Goal: Transaction & Acquisition: Purchase product/service

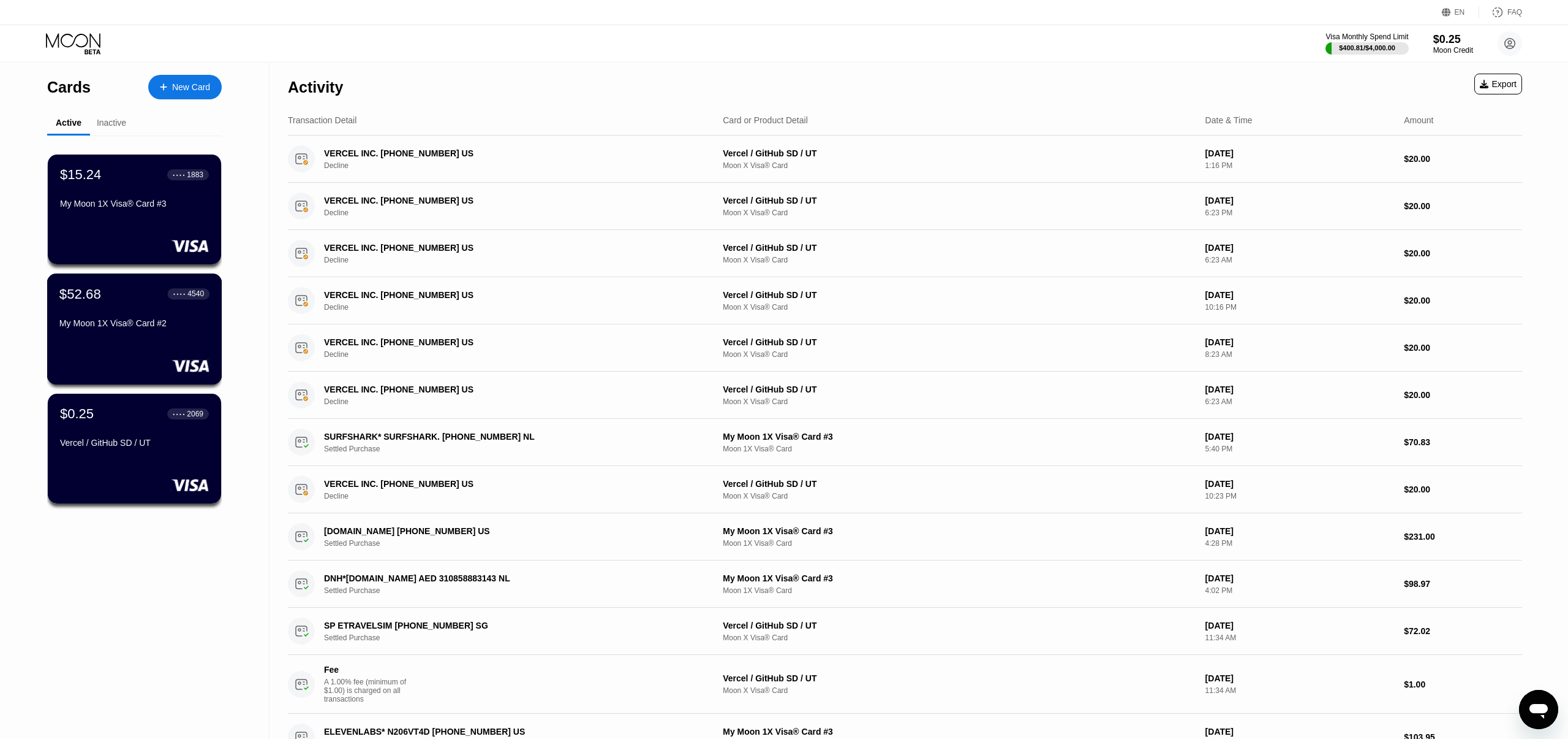
click at [207, 319] on div "My Moon 1X Visa® Card #2" at bounding box center [134, 323] width 150 height 10
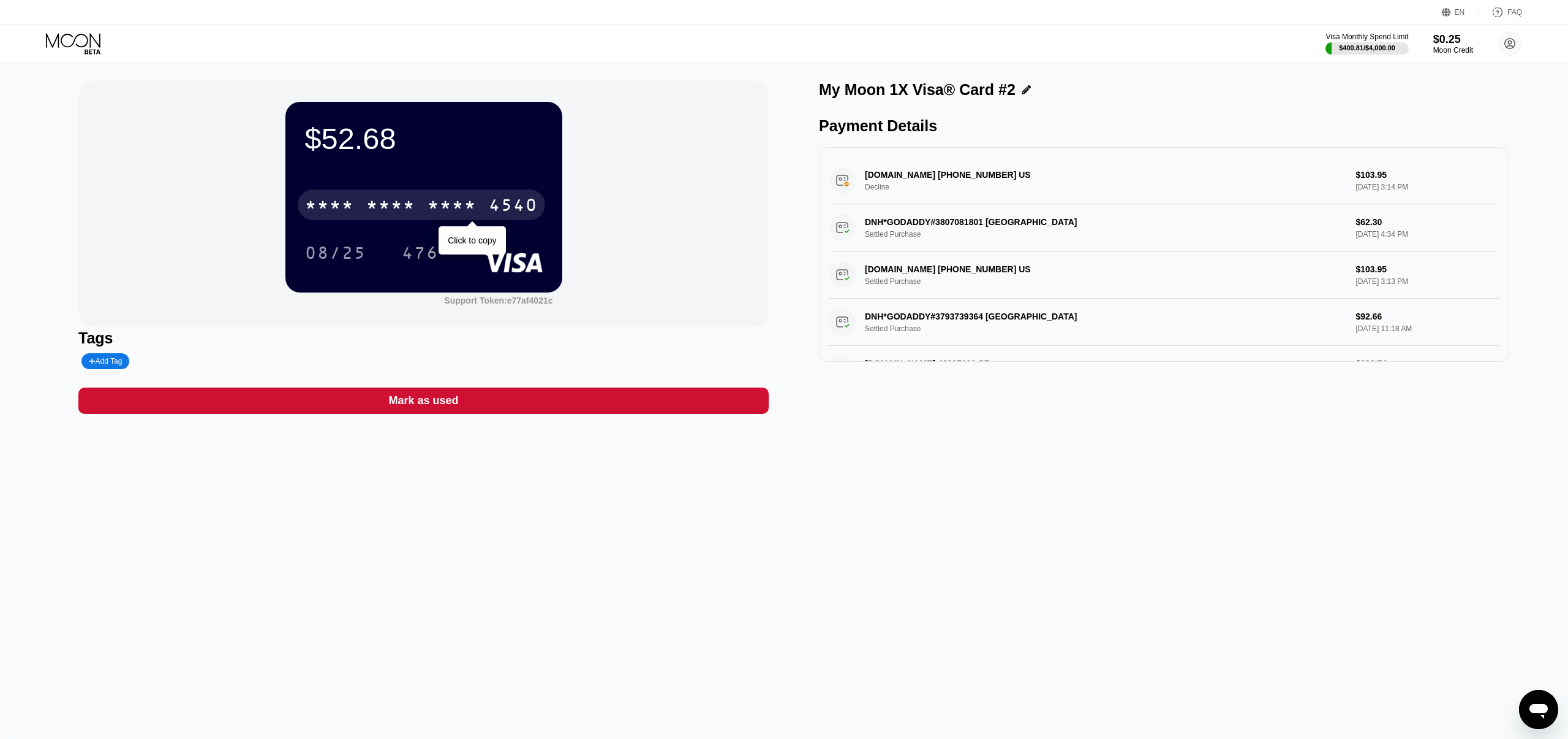
click at [389, 208] on div "* * * *" at bounding box center [391, 207] width 49 height 20
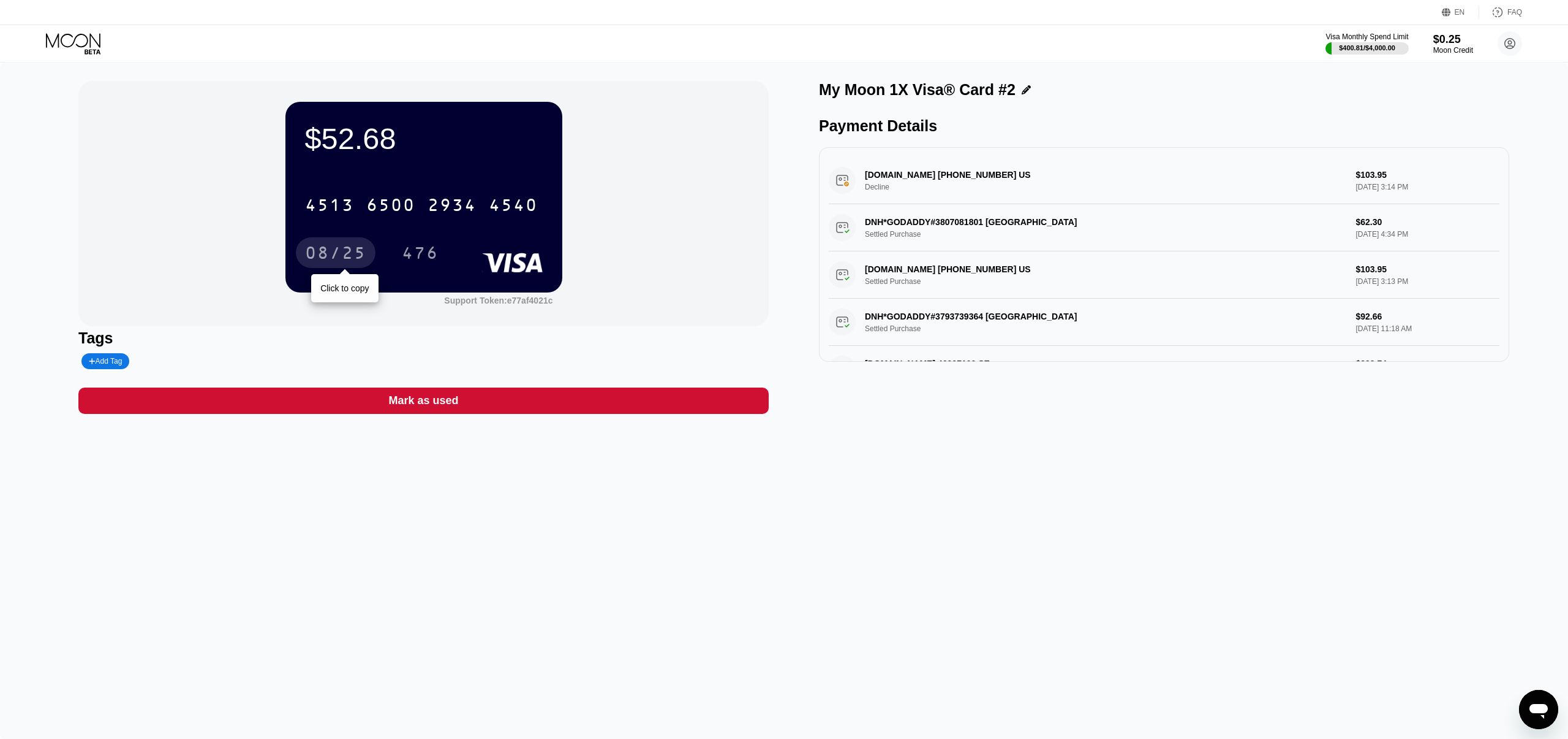
click at [326, 249] on div "08/25" at bounding box center [336, 255] width 62 height 20
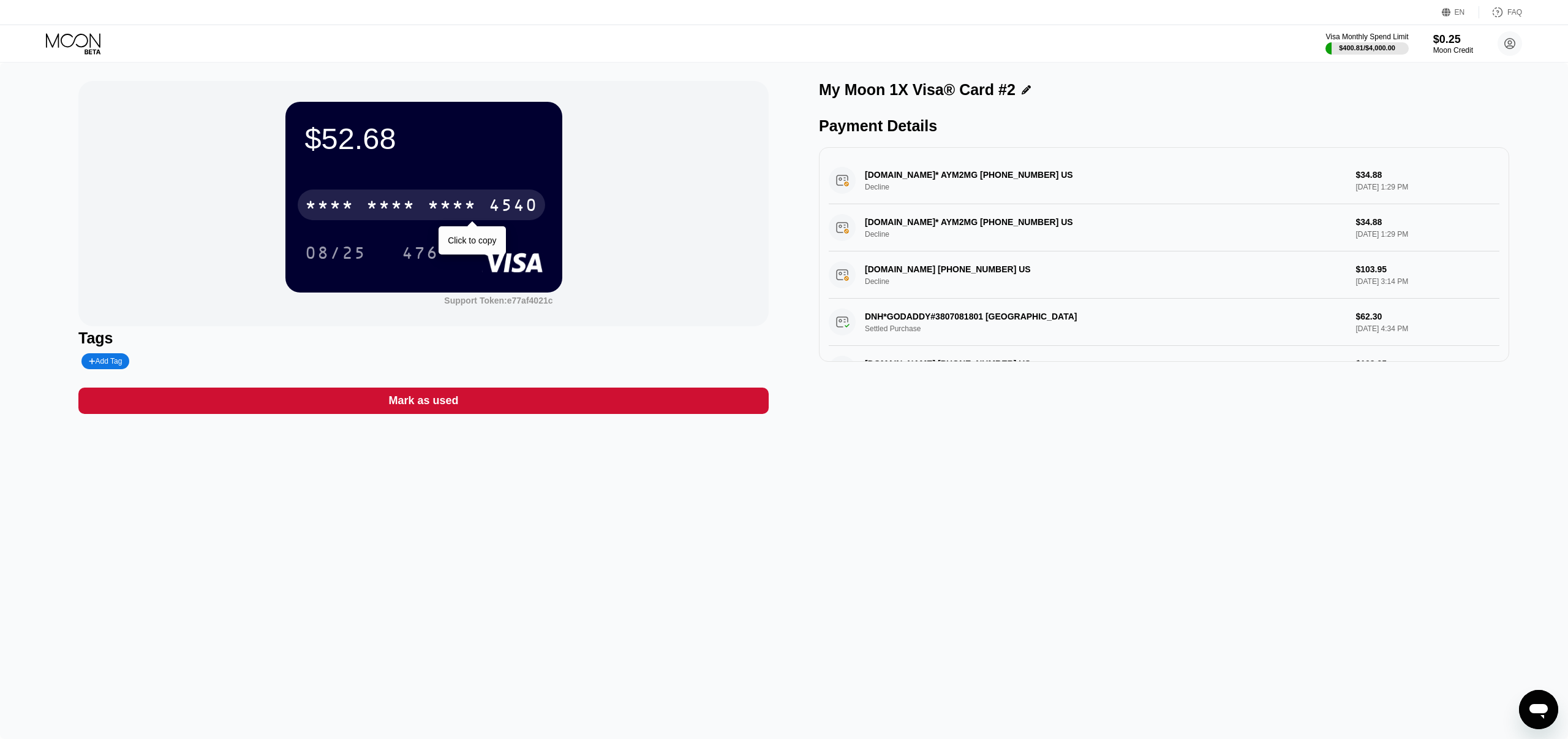
click at [455, 194] on div "* * * * * * * * * * * * 4540" at bounding box center [421, 204] width 247 height 31
click at [68, 38] on icon at bounding box center [74, 44] width 57 height 22
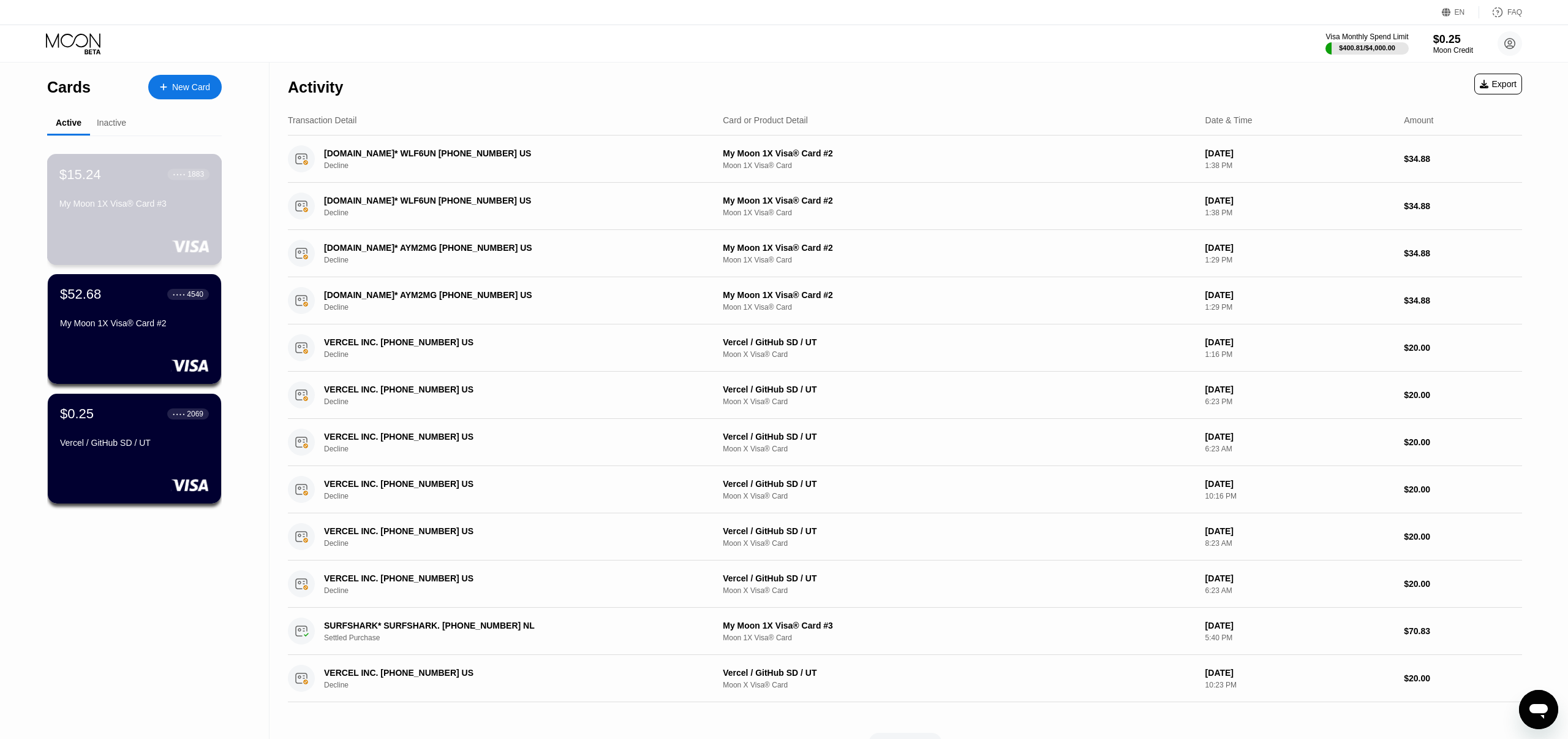
click at [113, 194] on div "$15.24 ● ● ● ● 1883 My Moon 1X Visa® Card #3" at bounding box center [134, 189] width 150 height 47
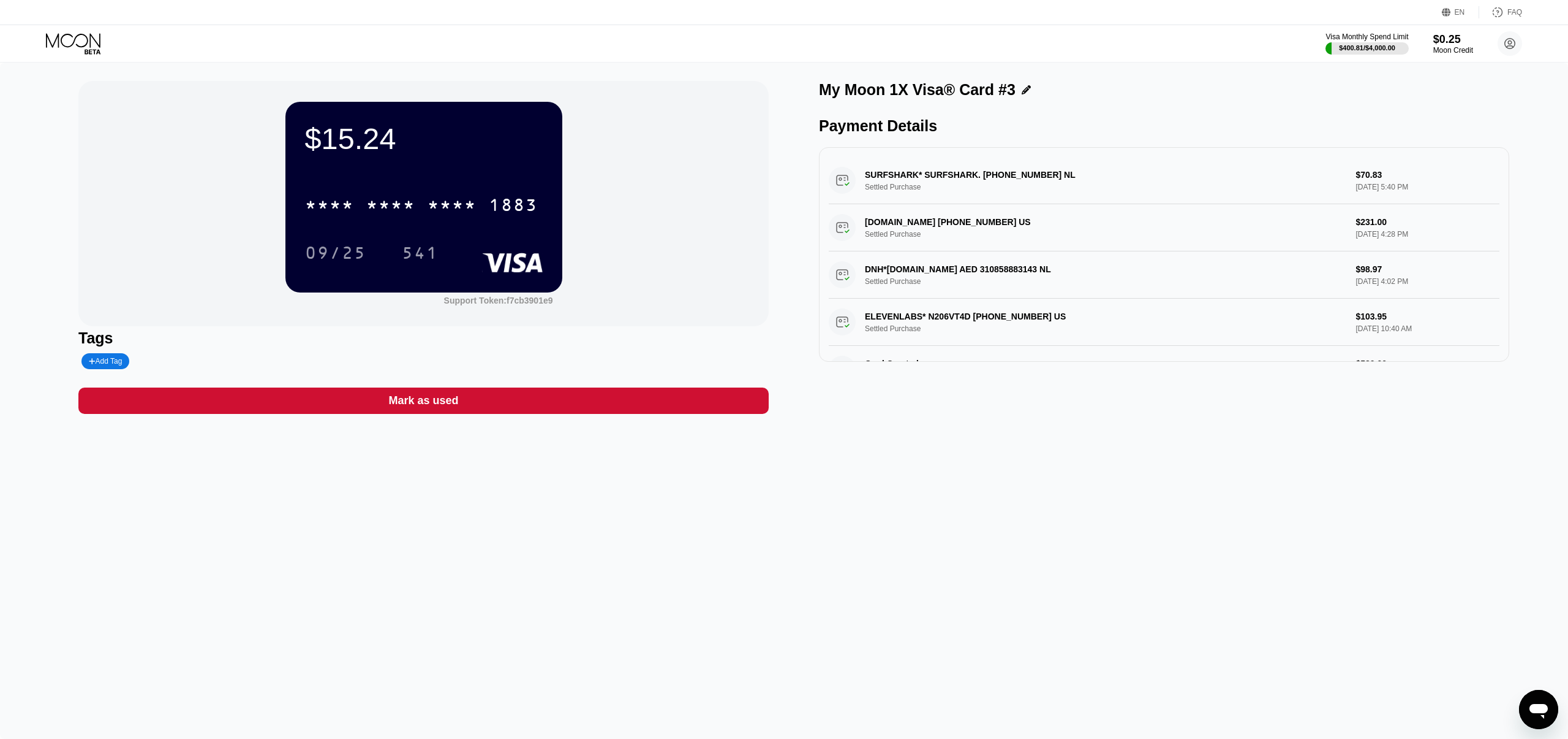
click at [372, 142] on div "$15.24" at bounding box center [423, 138] width 237 height 34
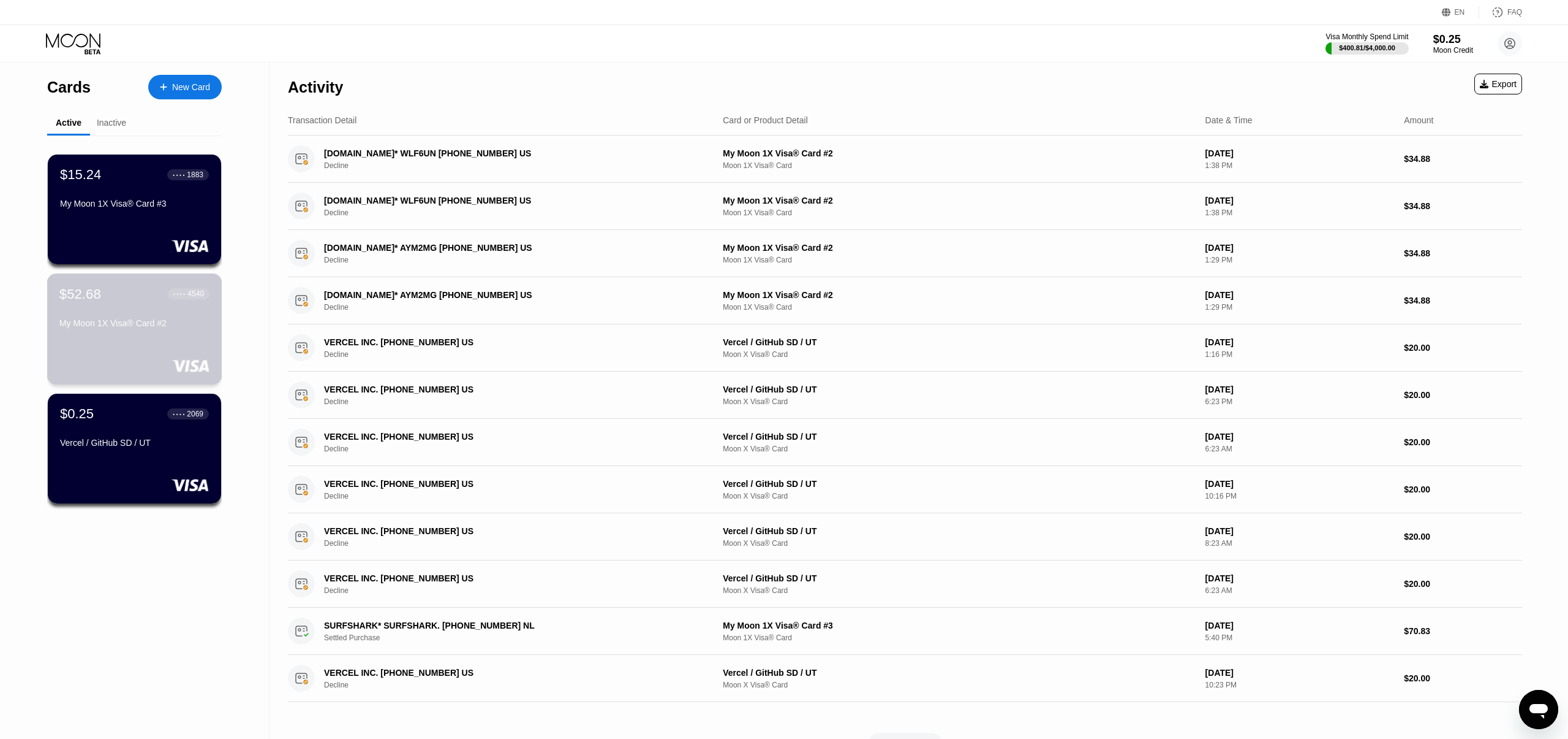
click at [157, 317] on div "$52.68 ● ● ● ● 4540 My Moon 1X Visa® Card #2" at bounding box center [134, 309] width 150 height 47
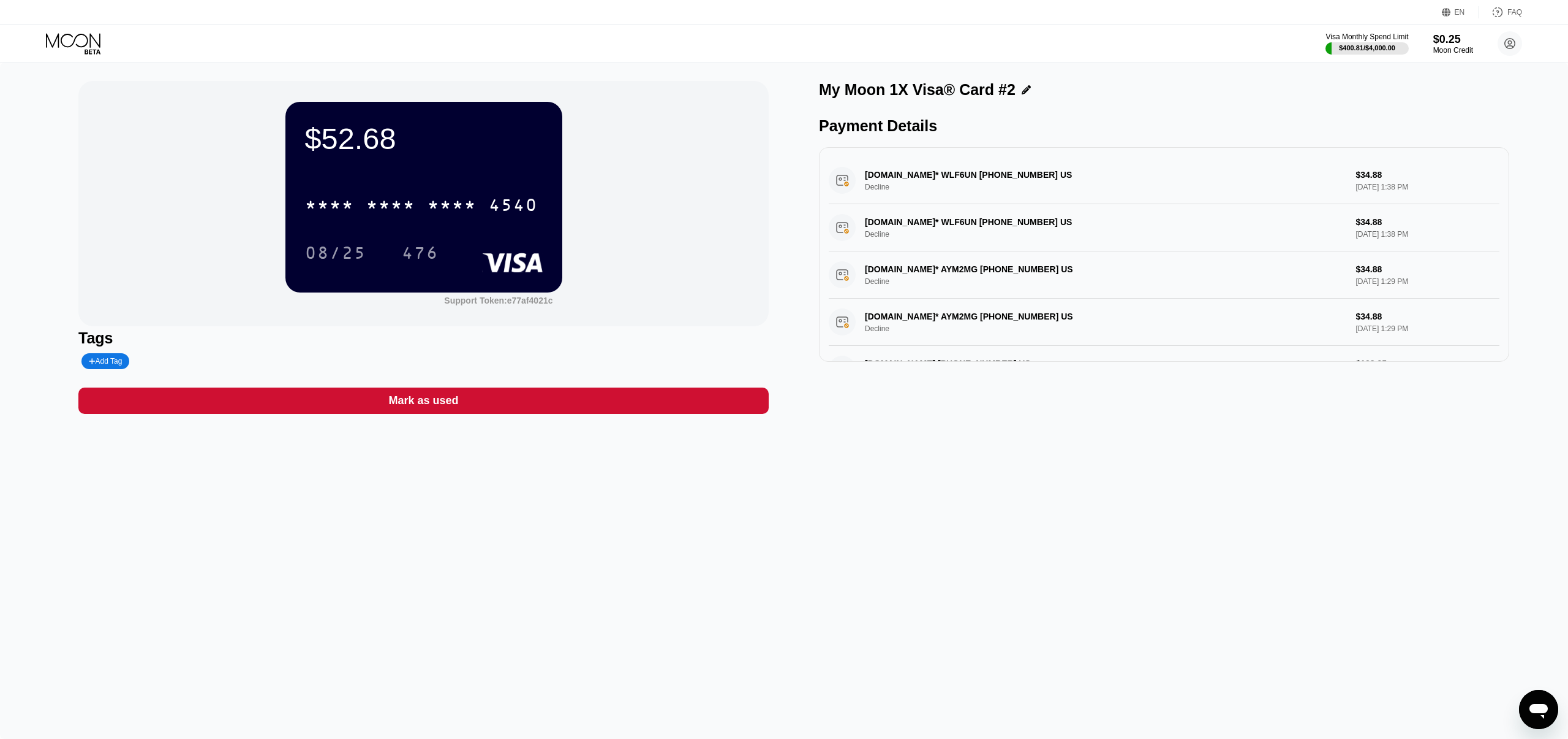
click at [213, 402] on div "Mark as used" at bounding box center [423, 401] width 690 height 27
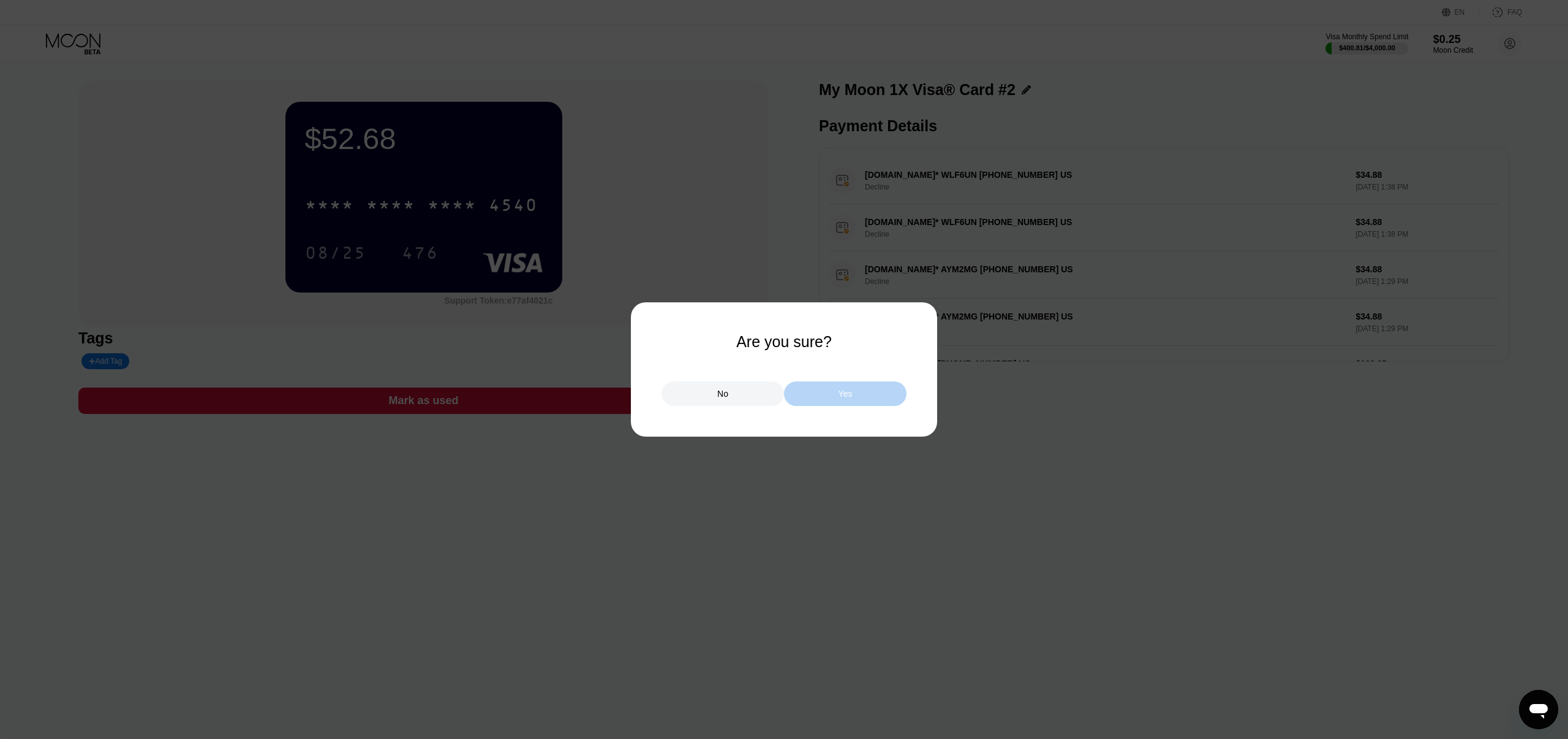
click at [840, 397] on div "Yes" at bounding box center [845, 393] width 14 height 11
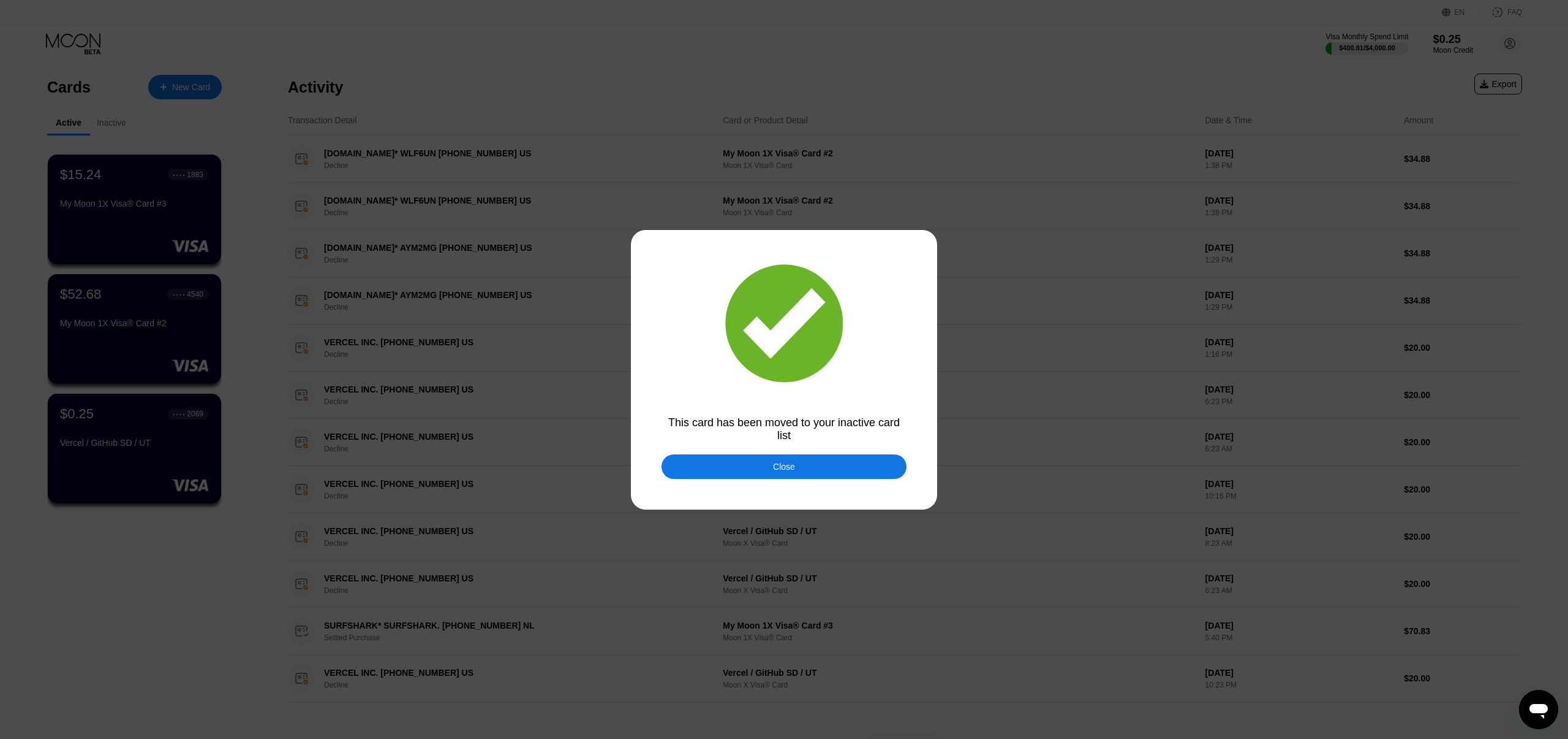
click at [782, 478] on div "Close" at bounding box center [784, 466] width 245 height 24
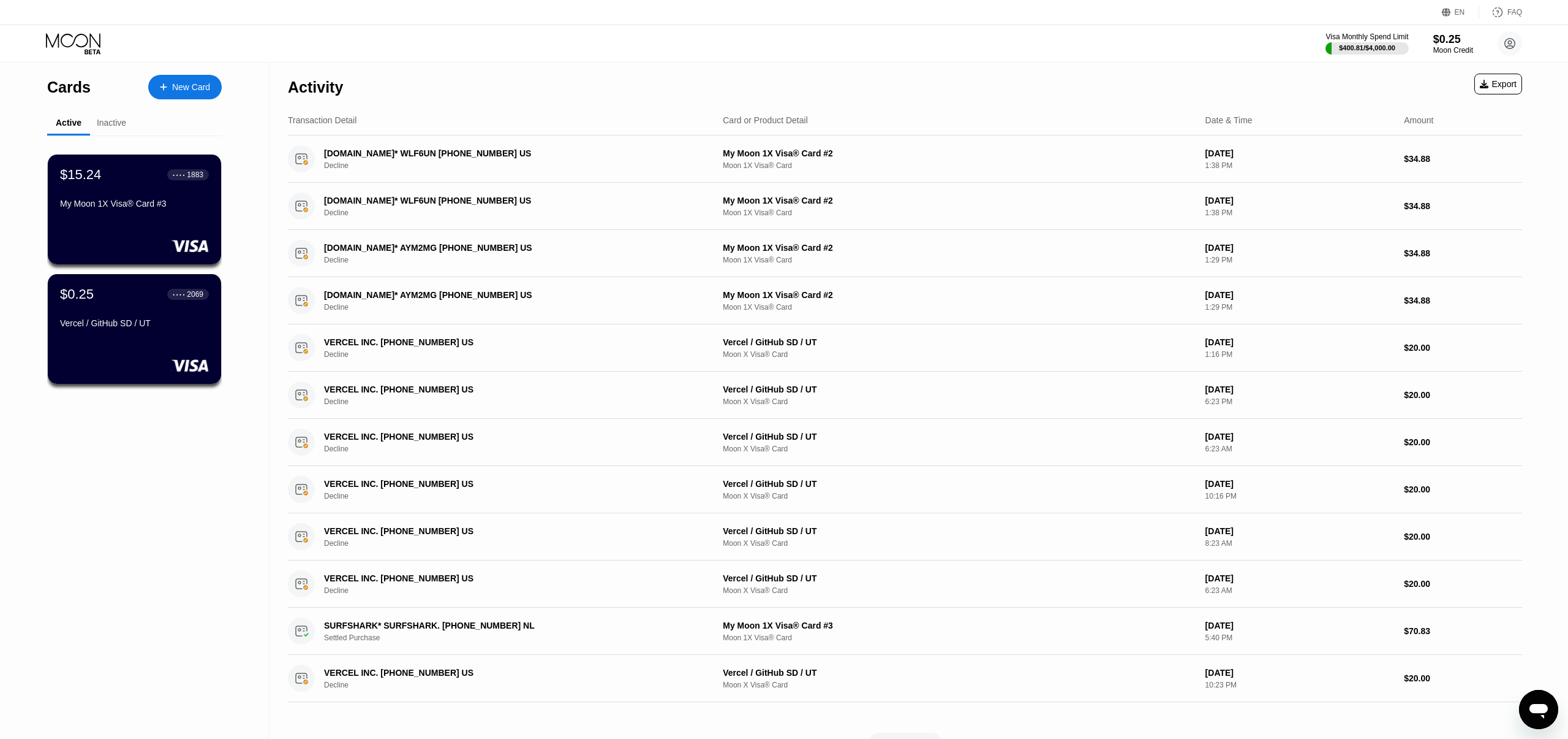
click at [172, 89] on div "New Card" at bounding box center [192, 87] width 38 height 11
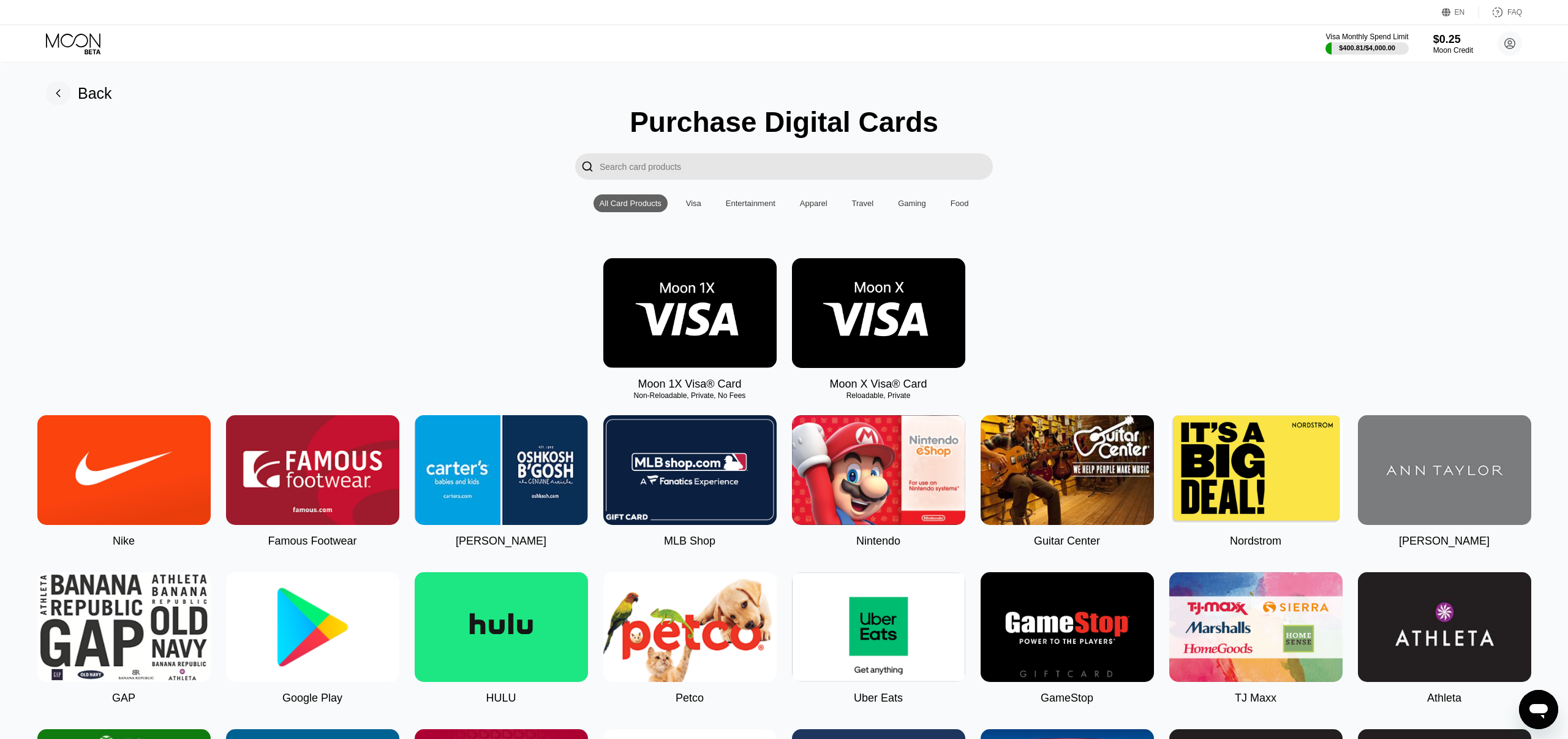
click at [920, 342] on img at bounding box center [879, 313] width 173 height 110
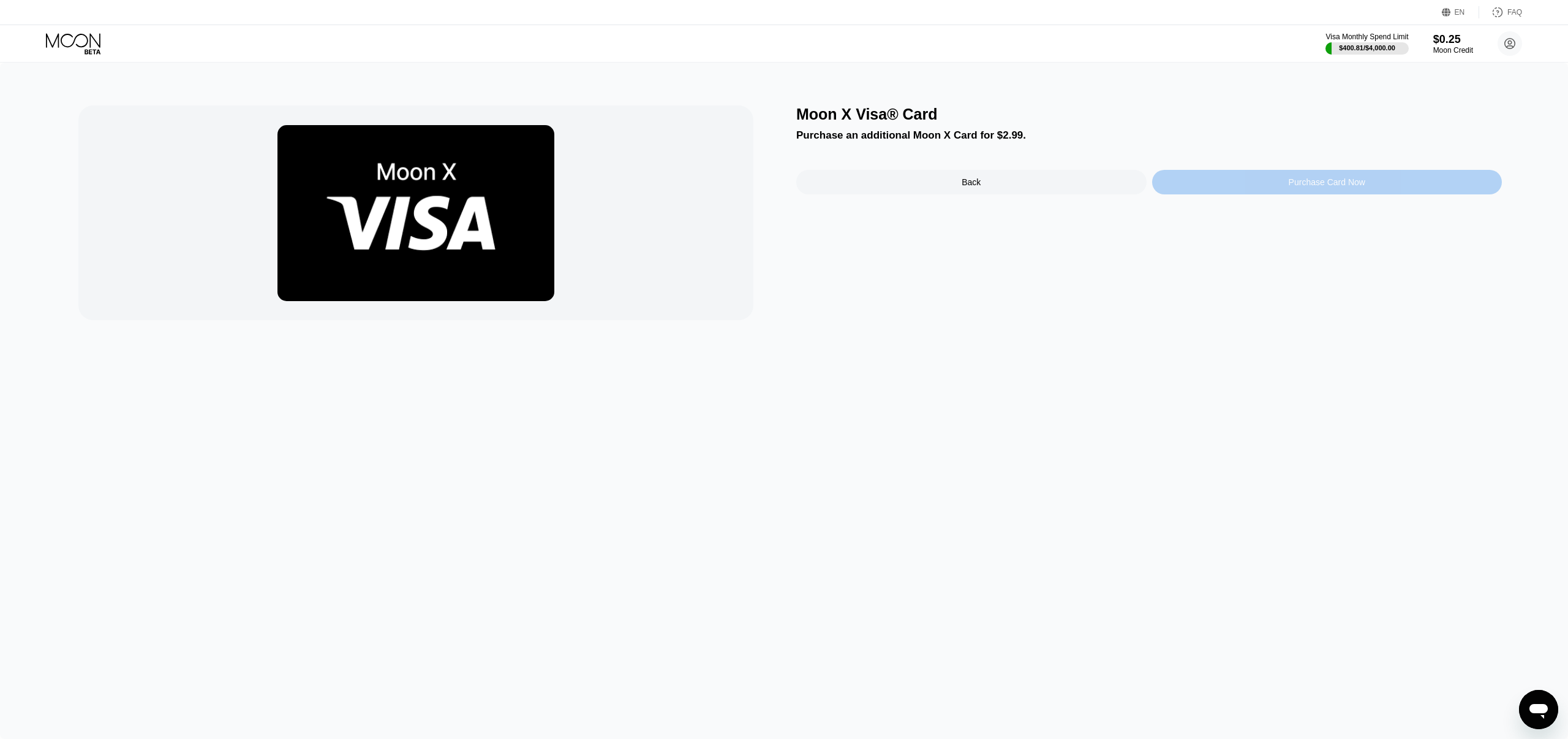
click at [1217, 177] on div "Purchase Card Now" at bounding box center [1327, 182] width 351 height 24
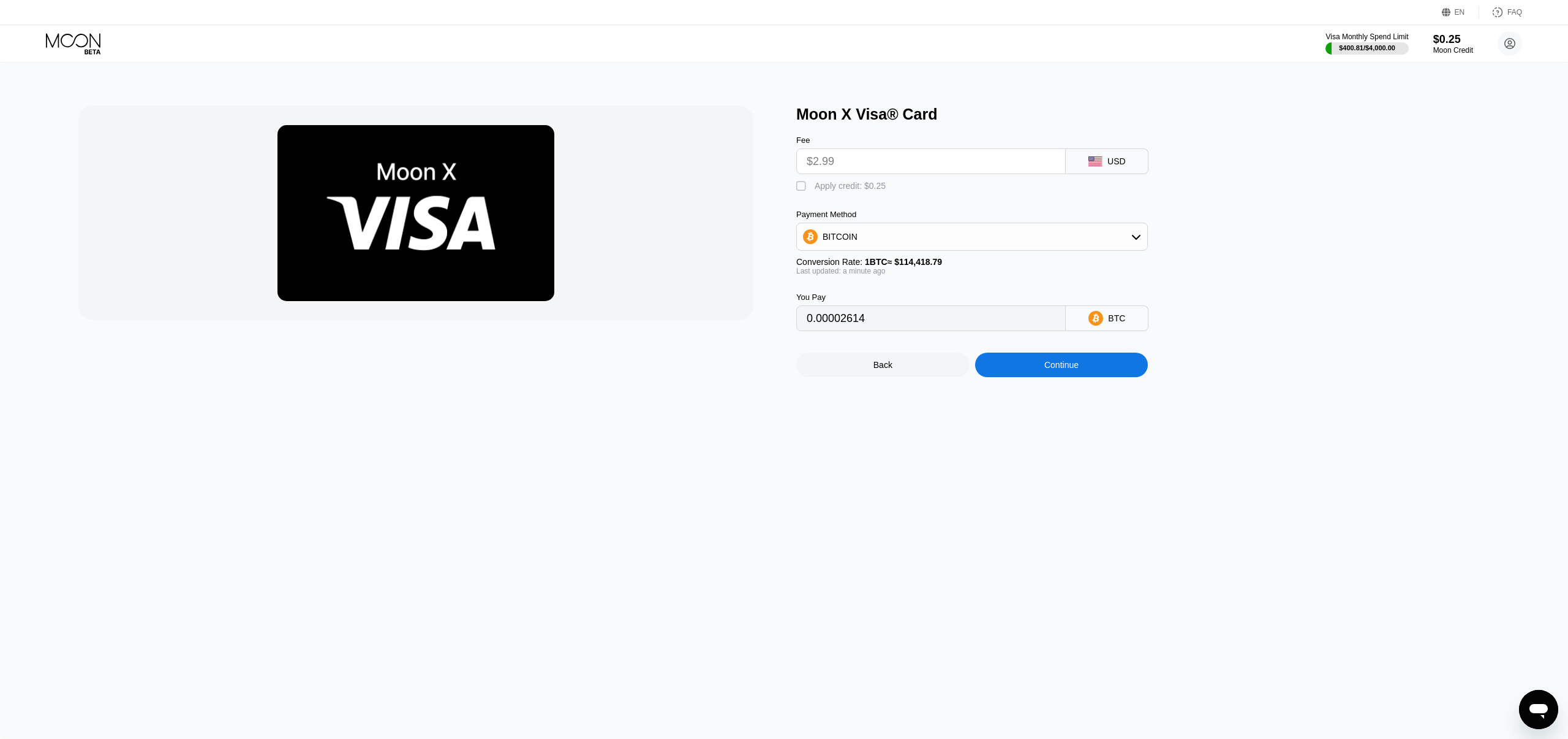
drag, startPoint x: 965, startPoint y: 157, endPoint x: 953, endPoint y: 166, distance: 15.0
click at [964, 157] on input "$2.99" at bounding box center [931, 161] width 249 height 24
click at [928, 229] on div "BITCOIN" at bounding box center [972, 236] width 351 height 24
click at [907, 296] on div "USDT on TRON" at bounding box center [979, 297] width 317 height 10
type input "3.02"
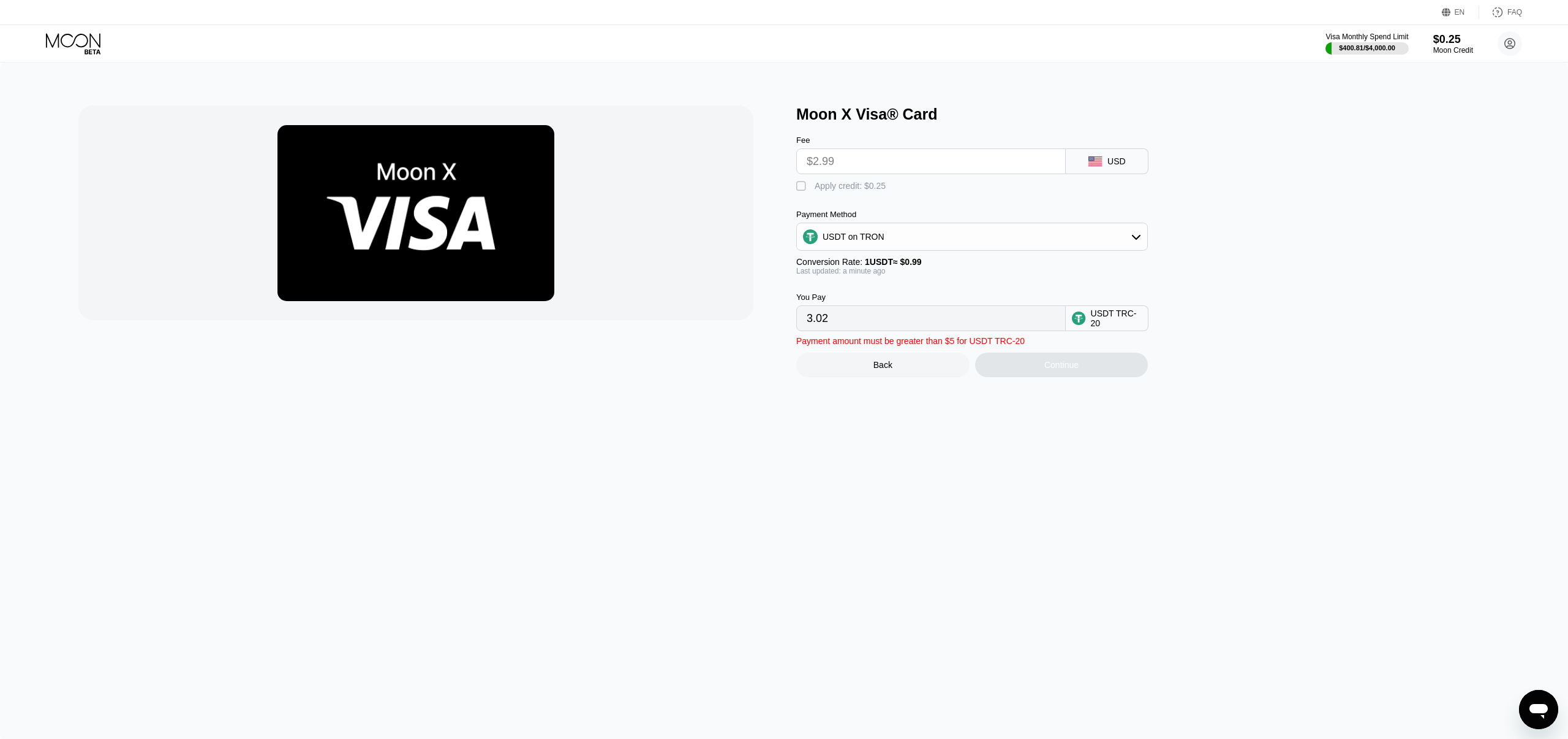
click at [899, 321] on input "3.02" at bounding box center [931, 317] width 249 height 24
click at [841, 354] on div "Back" at bounding box center [883, 364] width 173 height 24
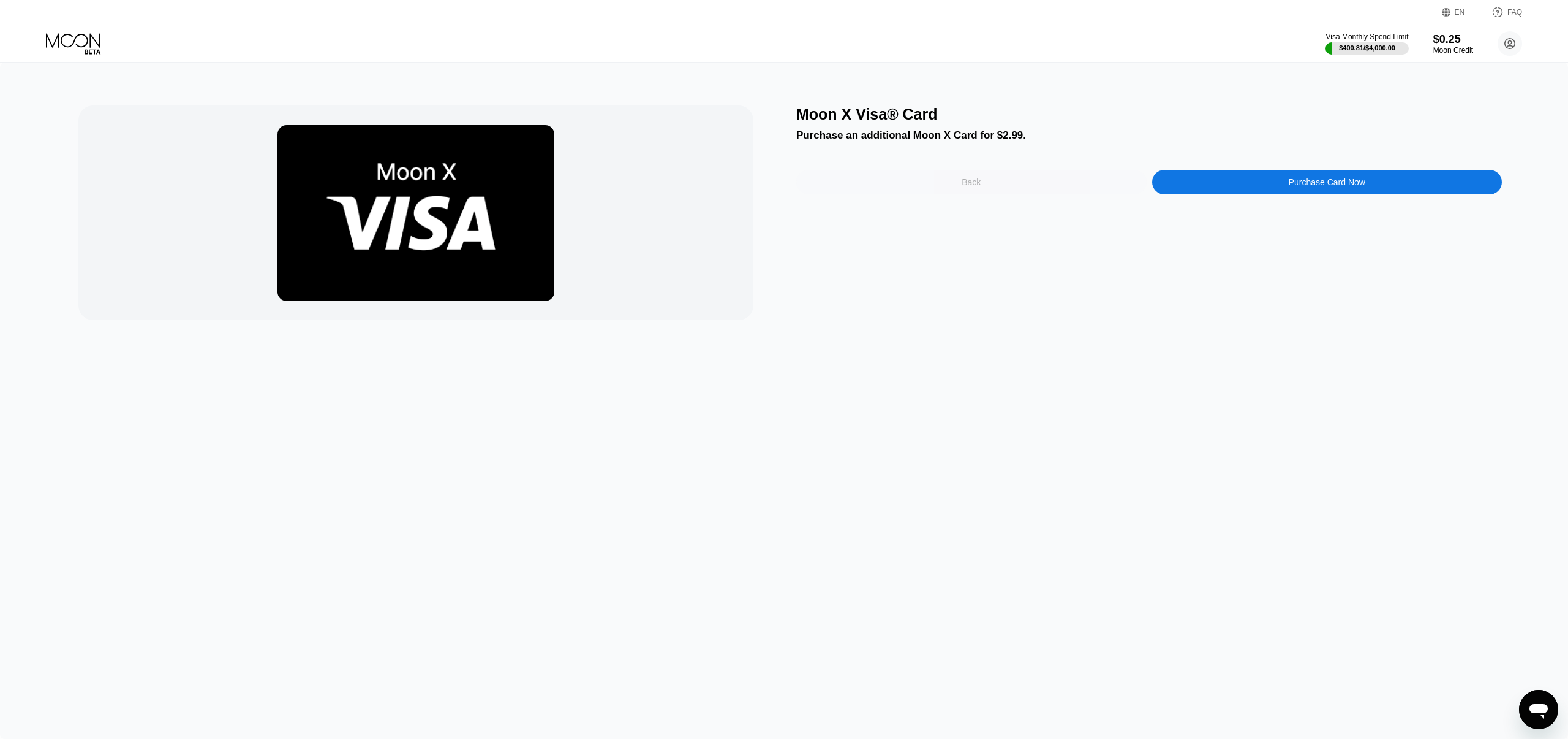
click at [1091, 183] on div "Back" at bounding box center [971, 182] width 351 height 24
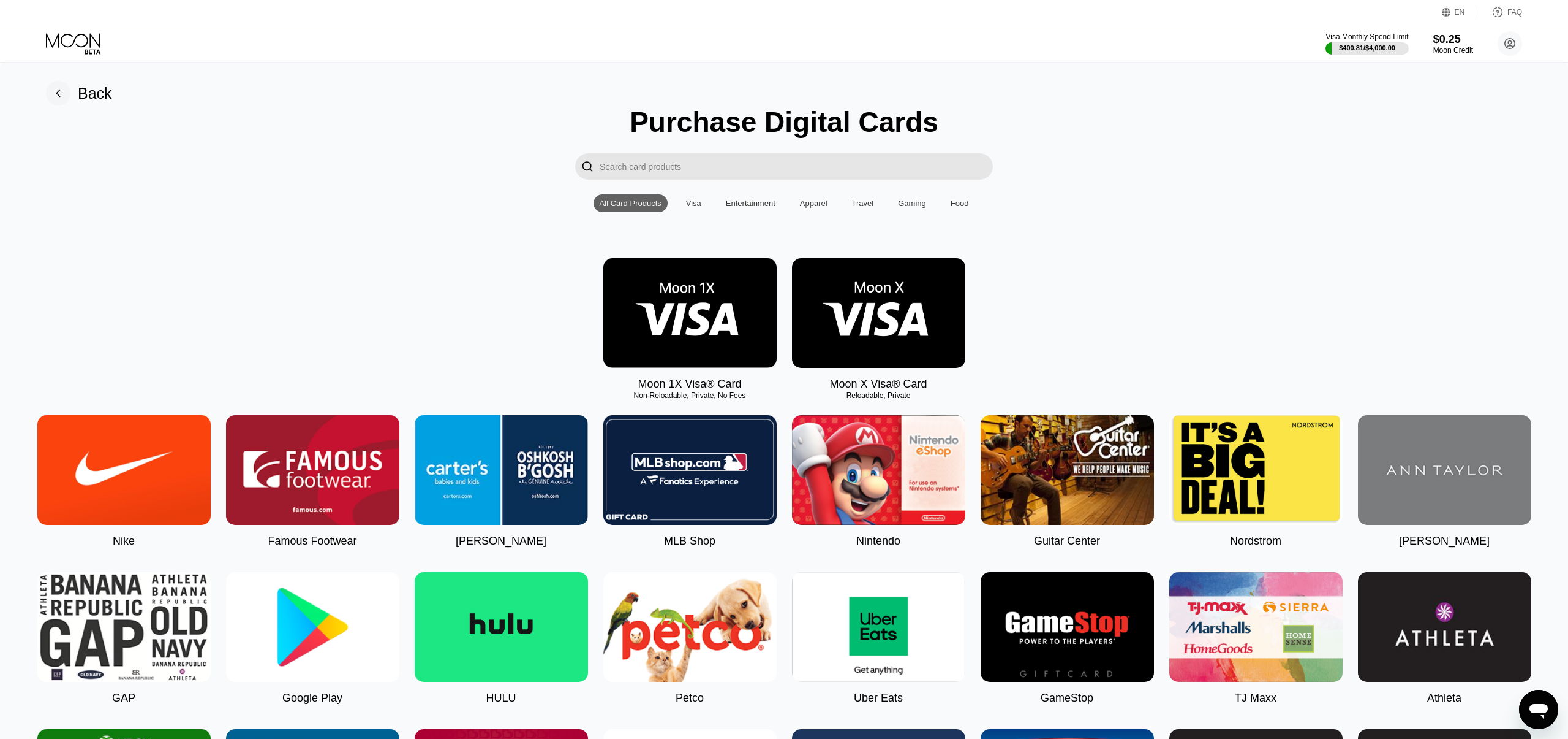
click at [669, 337] on img at bounding box center [690, 313] width 173 height 110
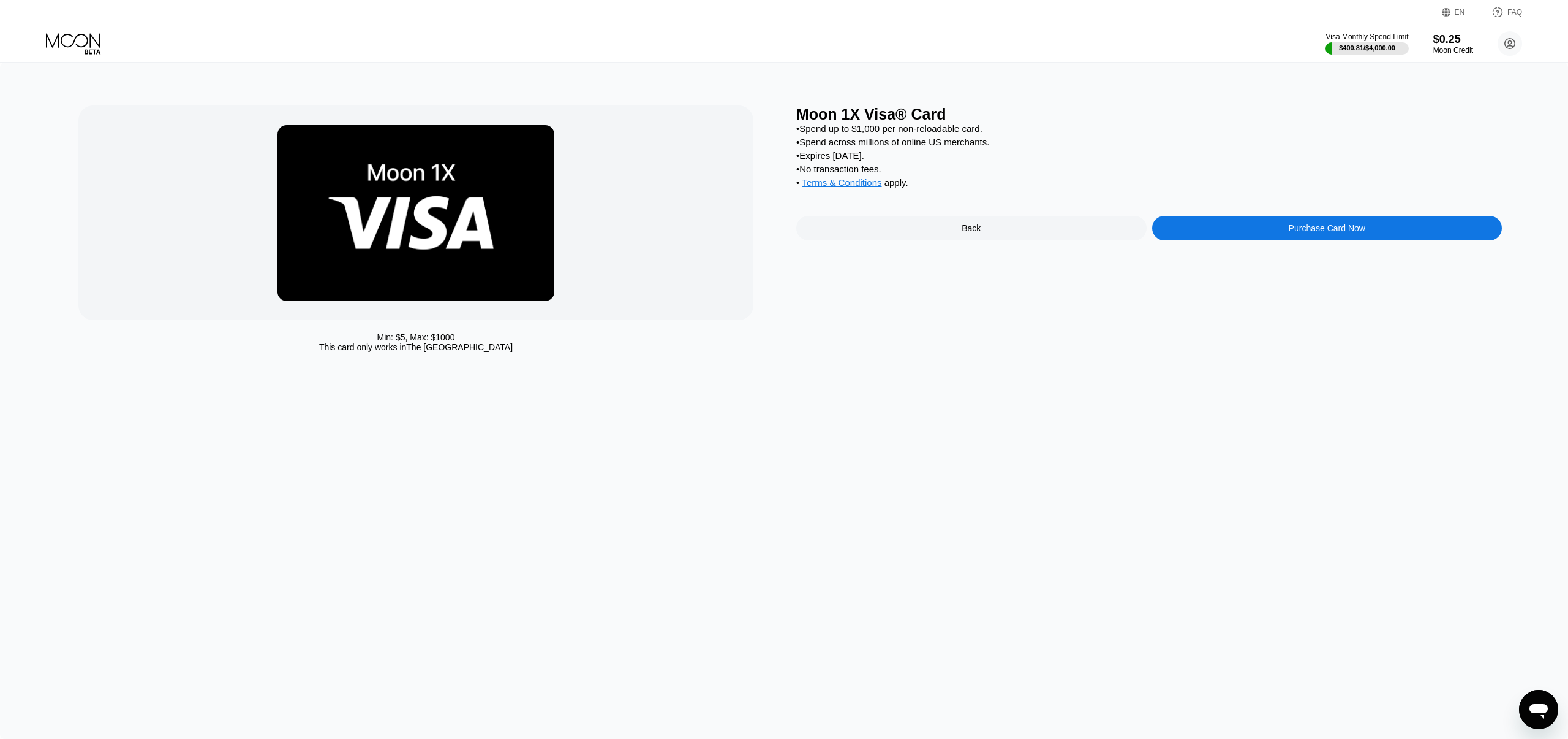
click at [1239, 228] on div "Purchase Card Now" at bounding box center [1327, 227] width 351 height 24
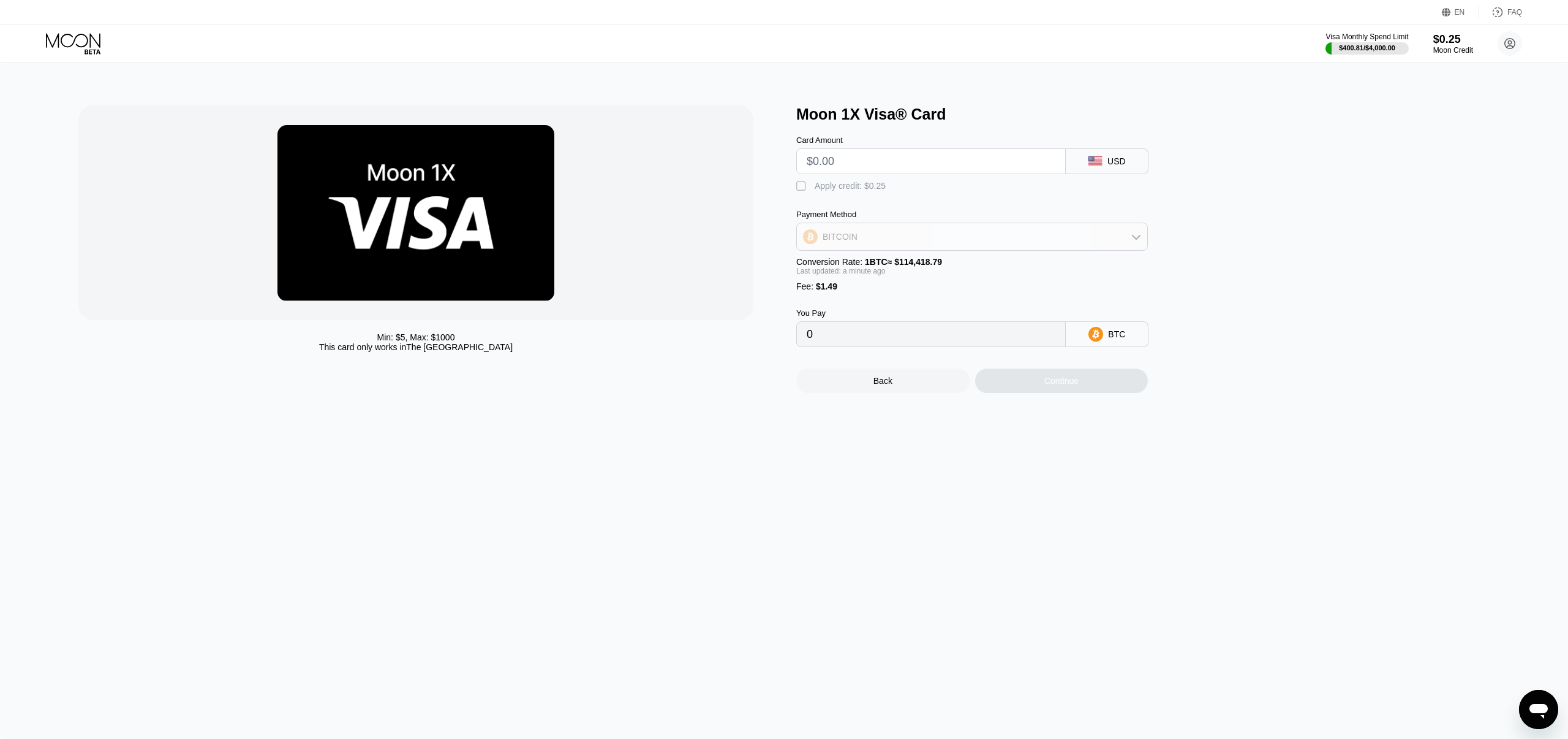
click at [878, 234] on div "BITCOIN" at bounding box center [972, 236] width 351 height 24
click at [885, 294] on span "USDT on TRON" at bounding box center [857, 297] width 62 height 10
type input "0.00"
drag, startPoint x: 928, startPoint y: 177, endPoint x: 927, endPoint y: 164, distance: 13.0
click at [927, 177] on div " Apply credit: $0.25" at bounding box center [992, 183] width 392 height 18
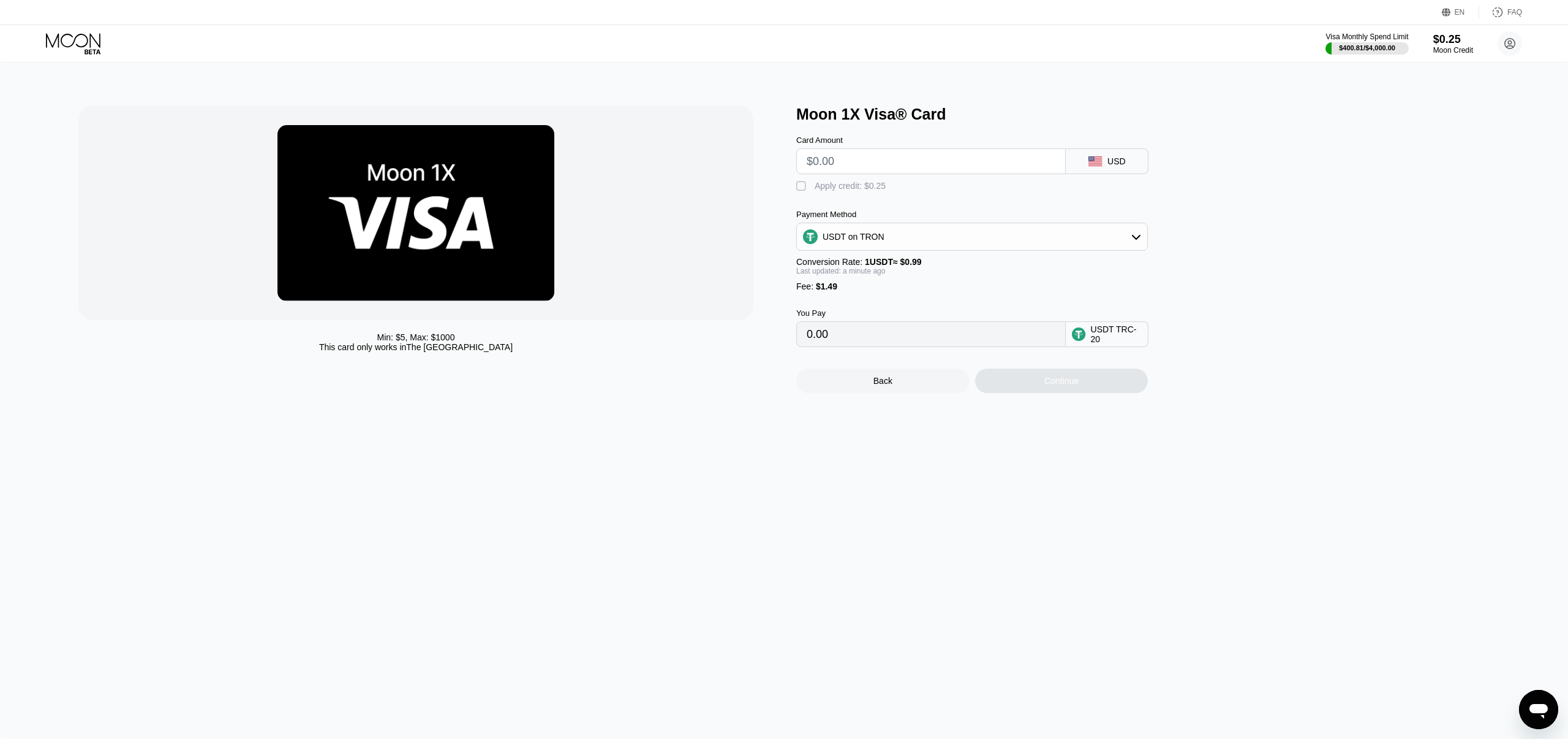
click at [927, 163] on input "text" at bounding box center [931, 161] width 249 height 24
type input "$2"
type input "3.53"
type input "$20"
type input "21.71"
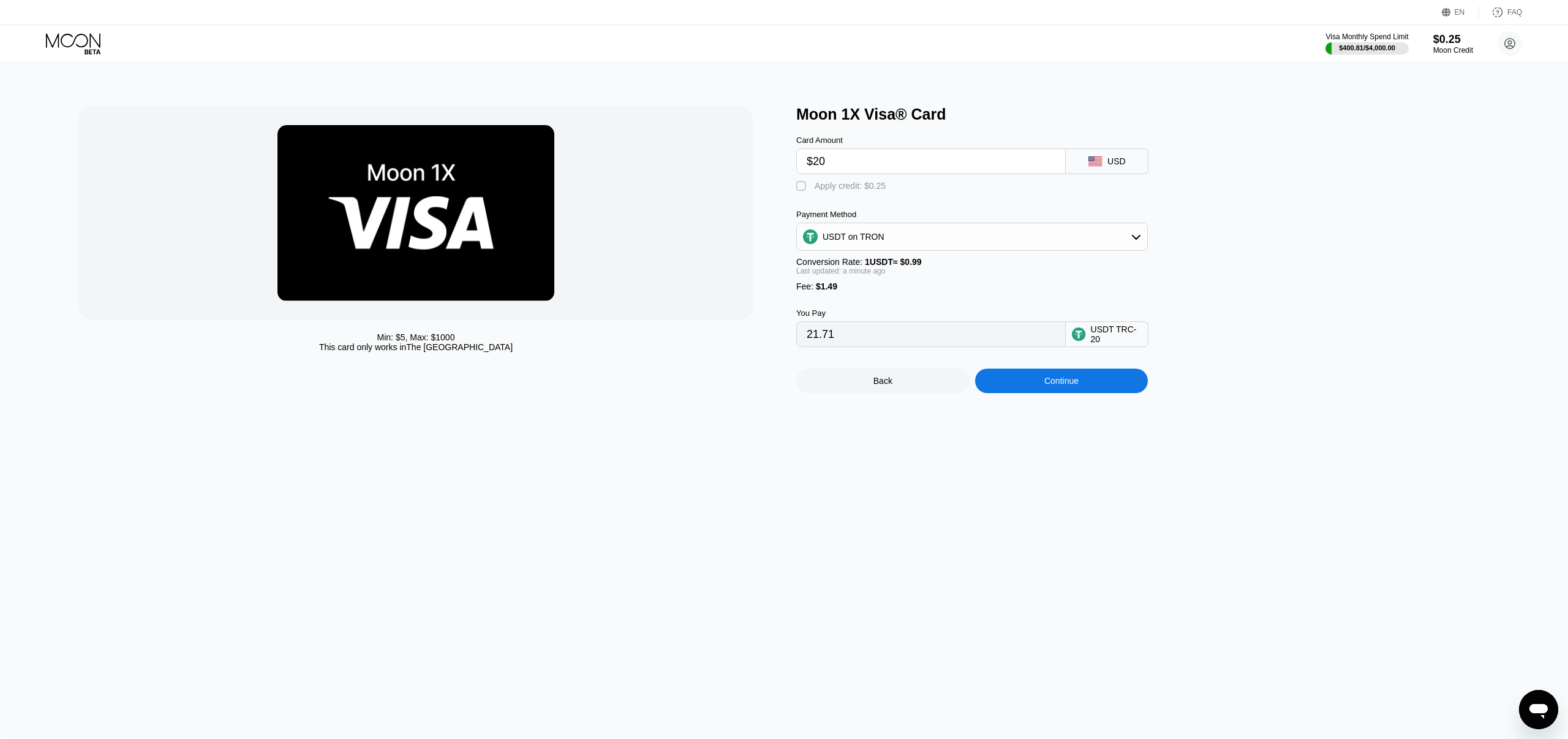
type input "$200"
type input "203.53"
type input "$200"
click at [1058, 388] on div "Continue" at bounding box center [1062, 380] width 173 height 24
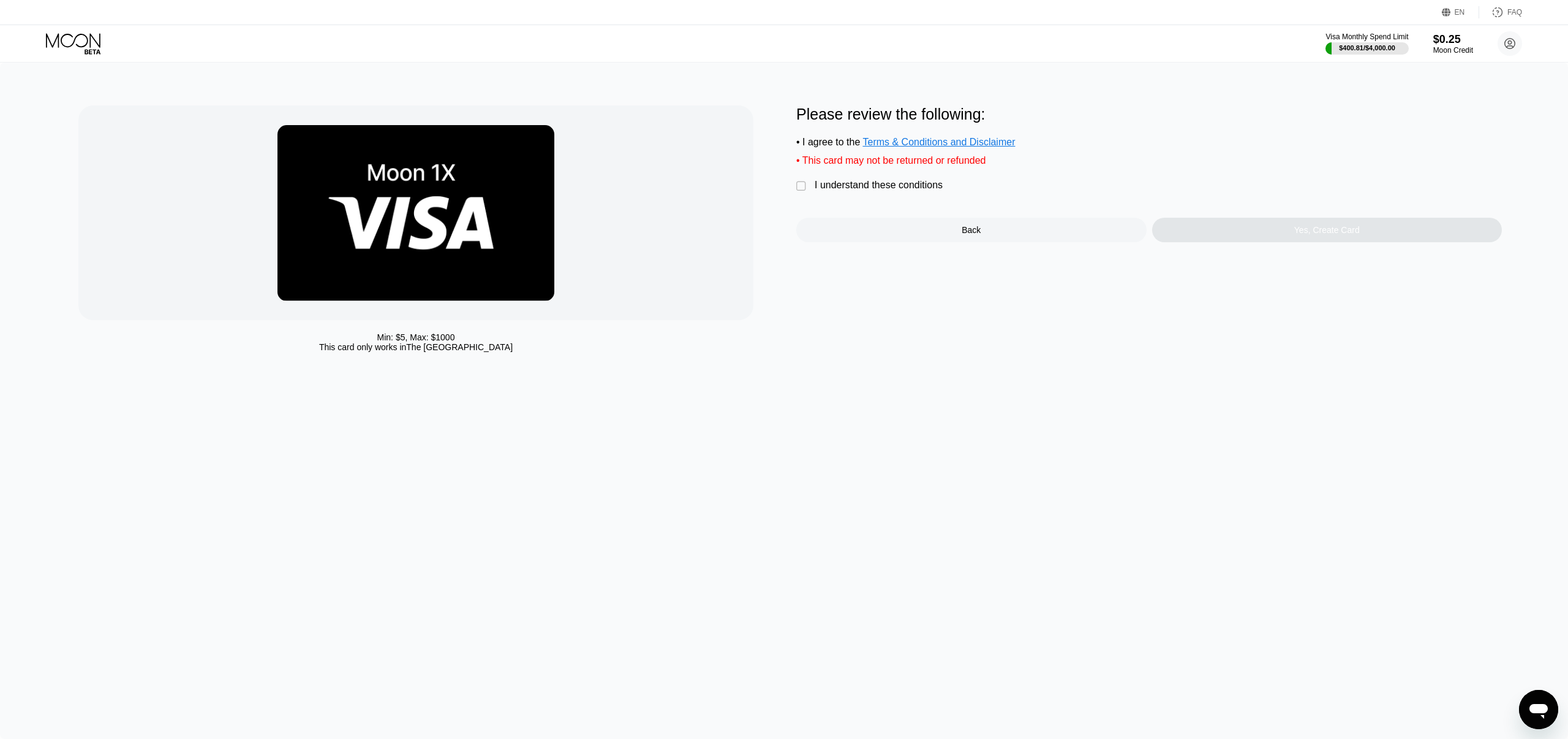
click at [807, 184] on div "" at bounding box center [802, 186] width 12 height 12
click at [1217, 228] on div "Yes, Create Card" at bounding box center [1327, 229] width 351 height 24
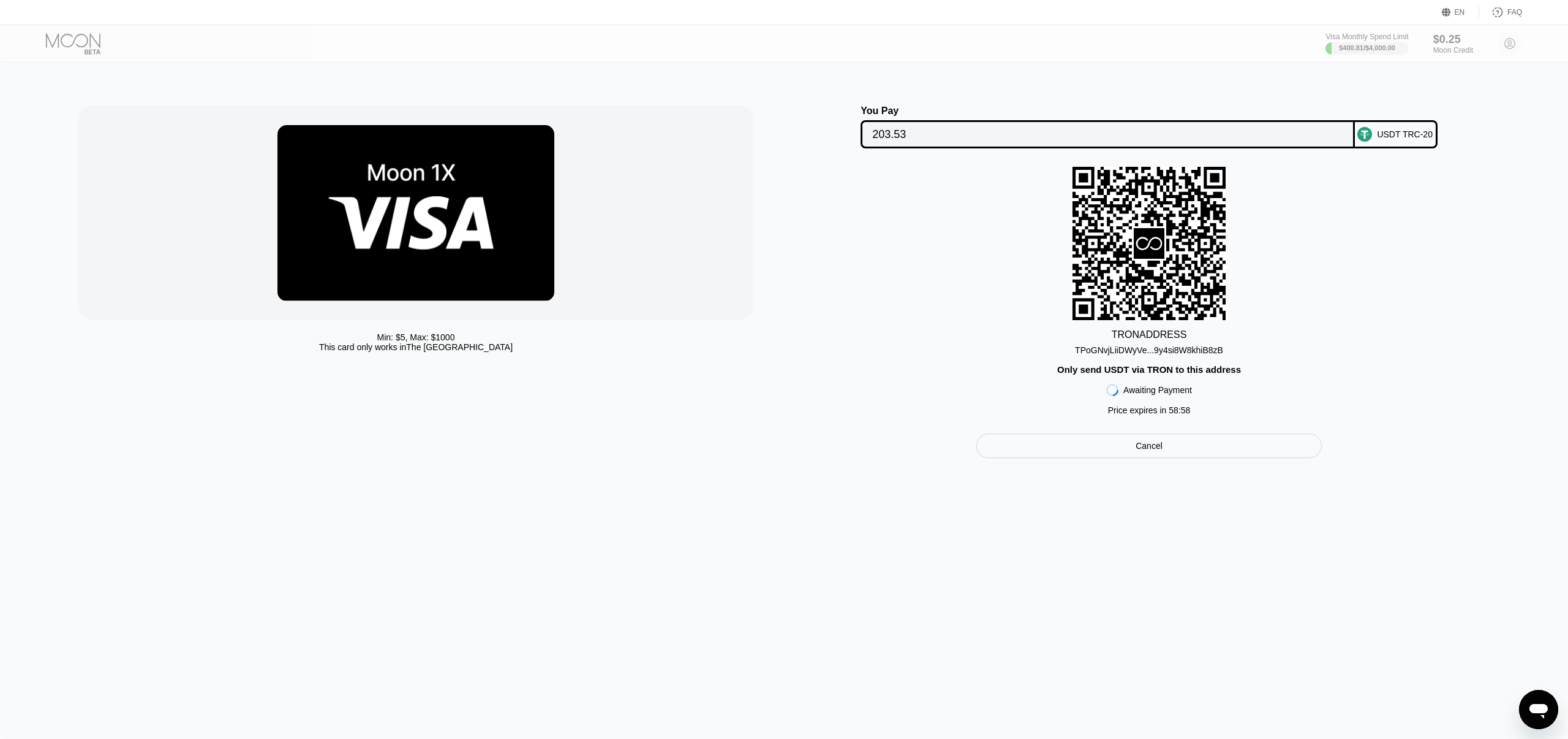
click at [1187, 349] on div "TPoGNvjLiiDWyVe...9y4si8W8khiB8zB" at bounding box center [1149, 350] width 148 height 10
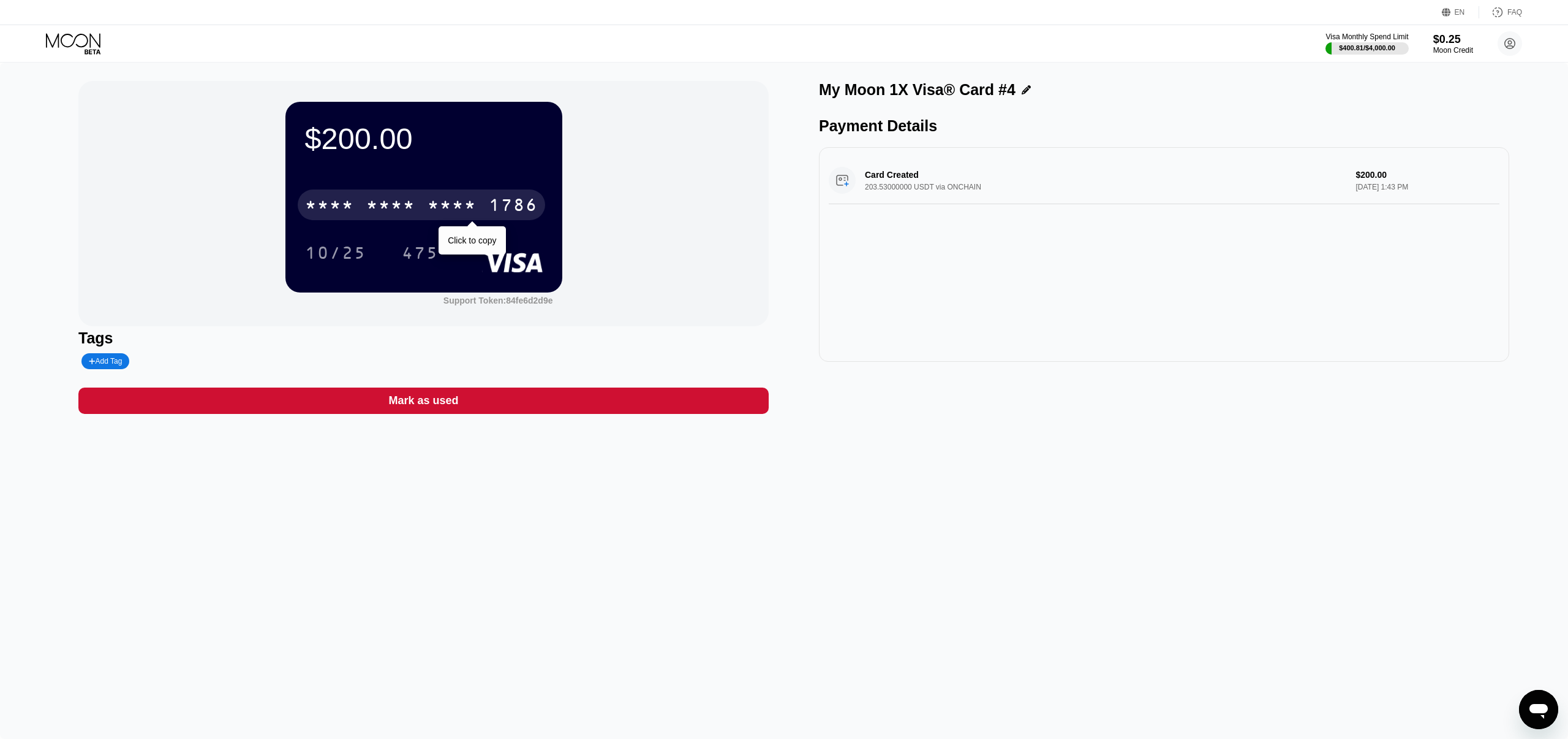
click at [509, 208] on div "1786" at bounding box center [513, 207] width 49 height 20
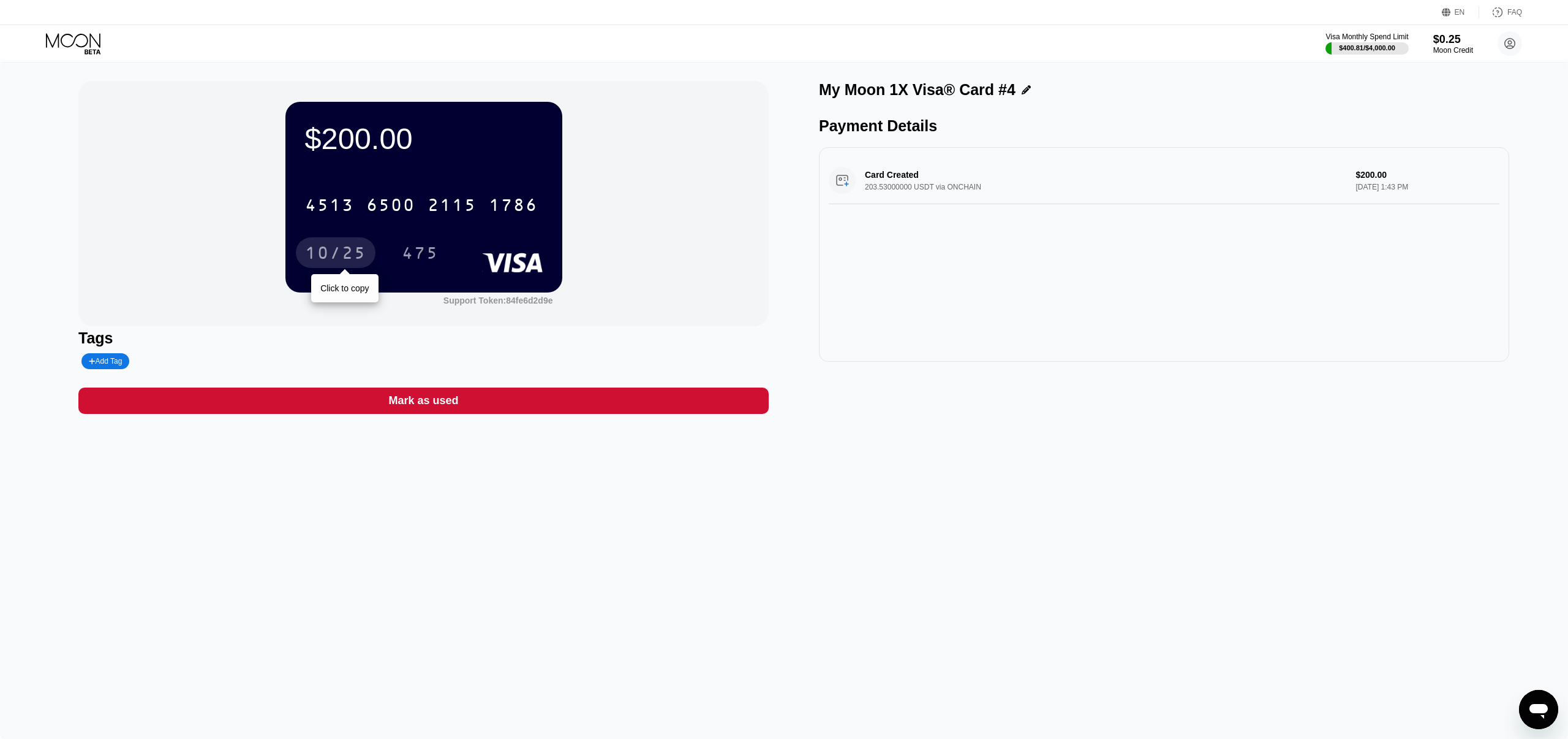
click at [341, 250] on div "10/25" at bounding box center [336, 255] width 62 height 20
click at [415, 237] on div "475" at bounding box center [430, 252] width 55 height 31
click at [419, 249] on div "475" at bounding box center [421, 255] width 37 height 20
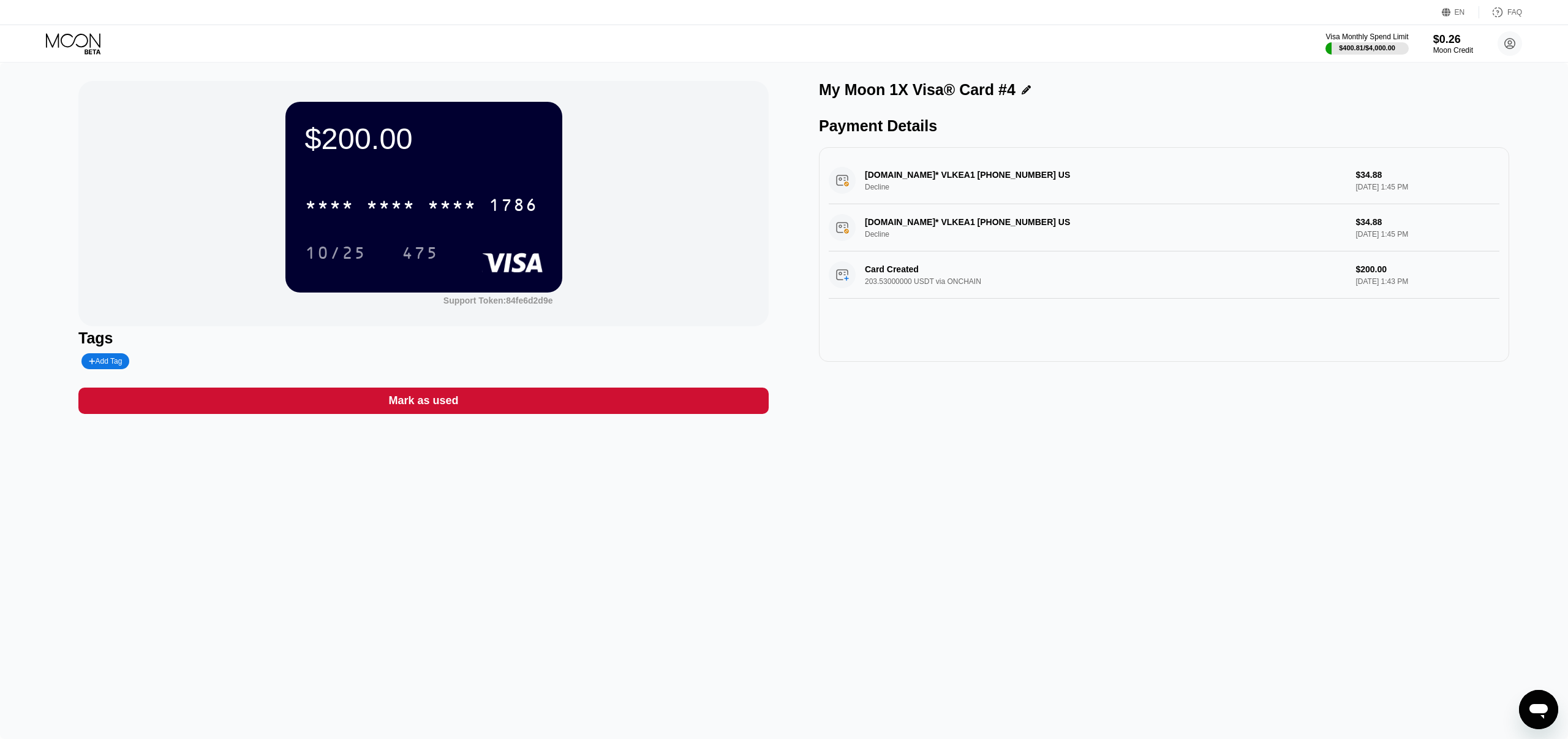
click at [82, 45] on icon at bounding box center [74, 44] width 57 height 22
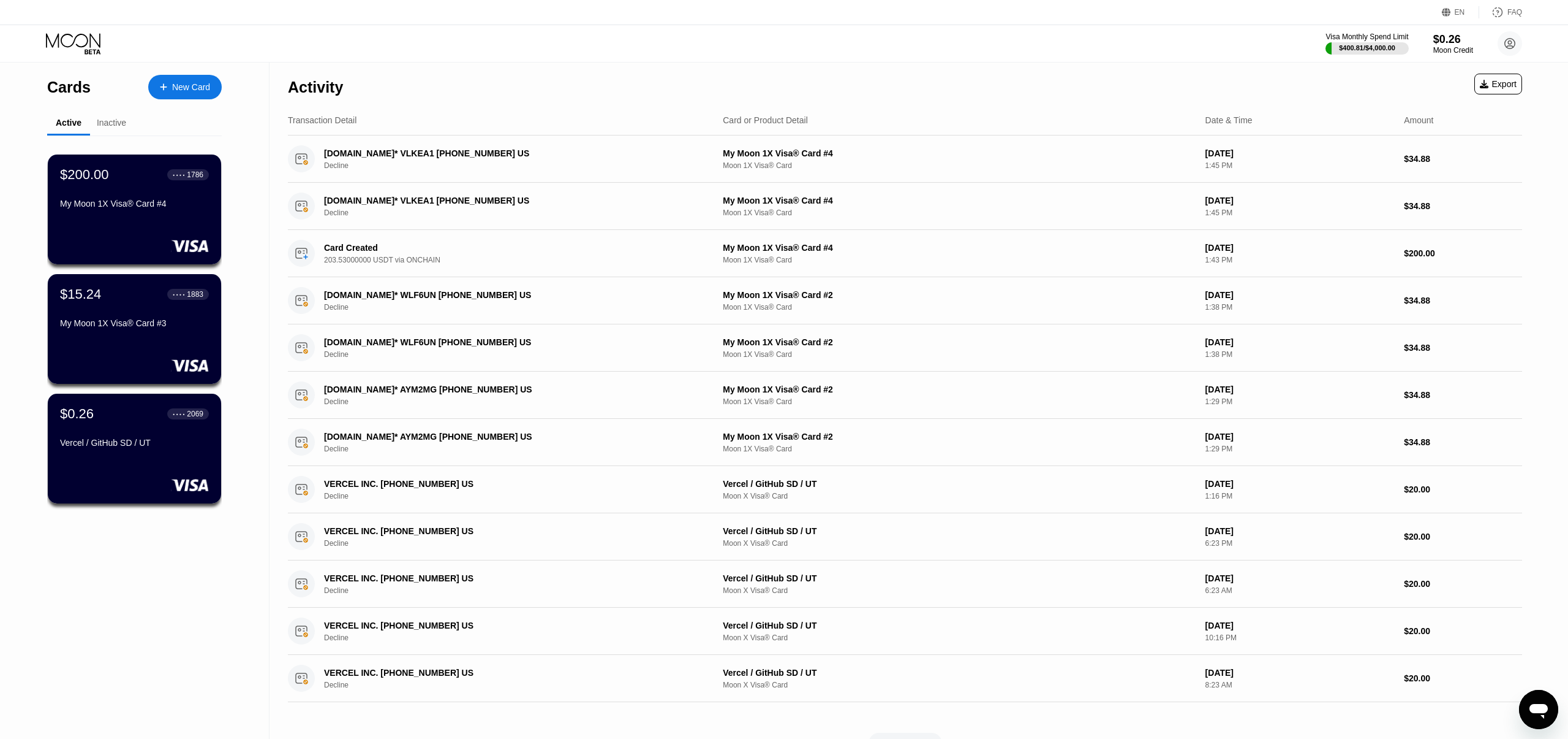
click at [122, 123] on div "Inactive" at bounding box center [111, 122] width 29 height 10
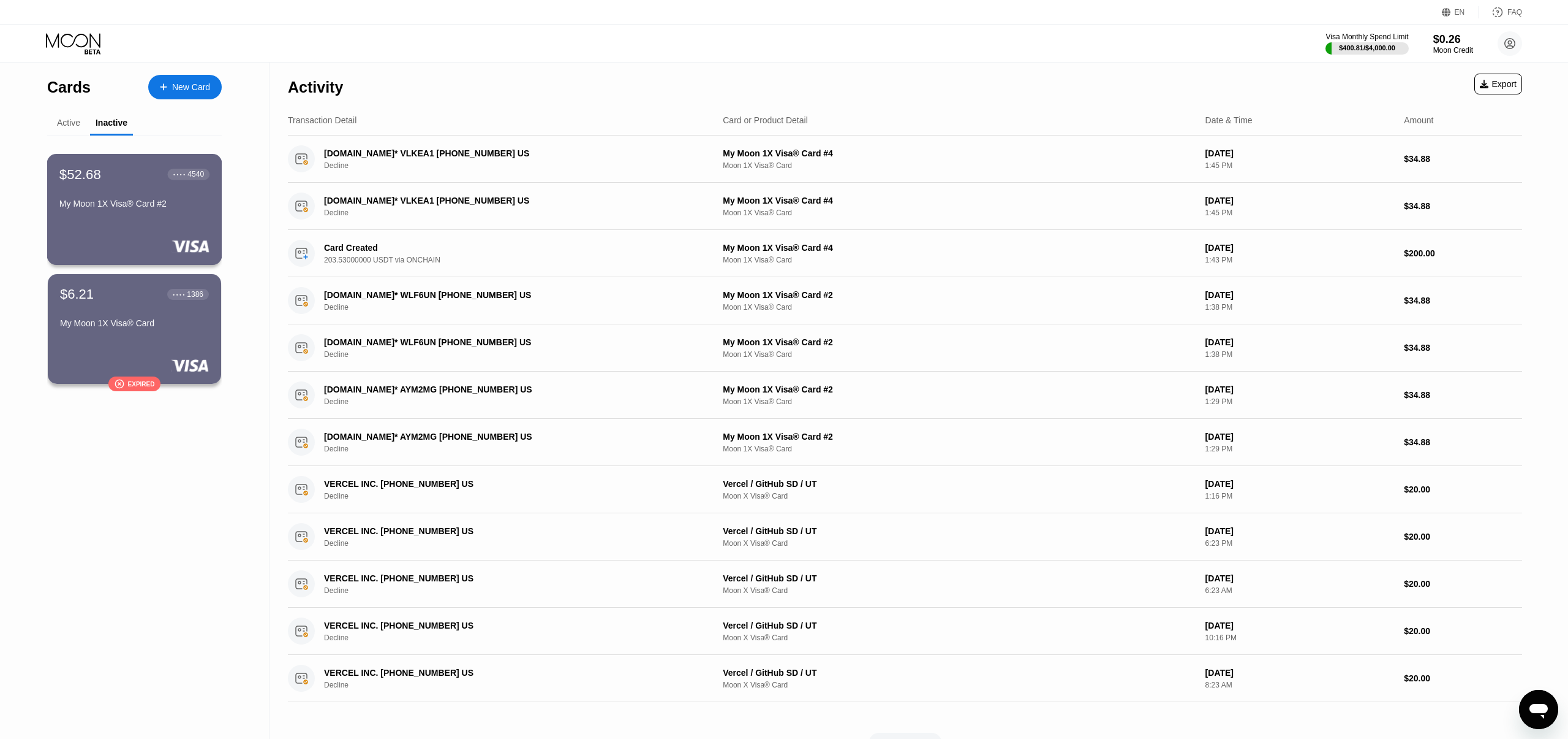
click at [146, 204] on div "My Moon 1X Visa® Card #2" at bounding box center [134, 203] width 150 height 10
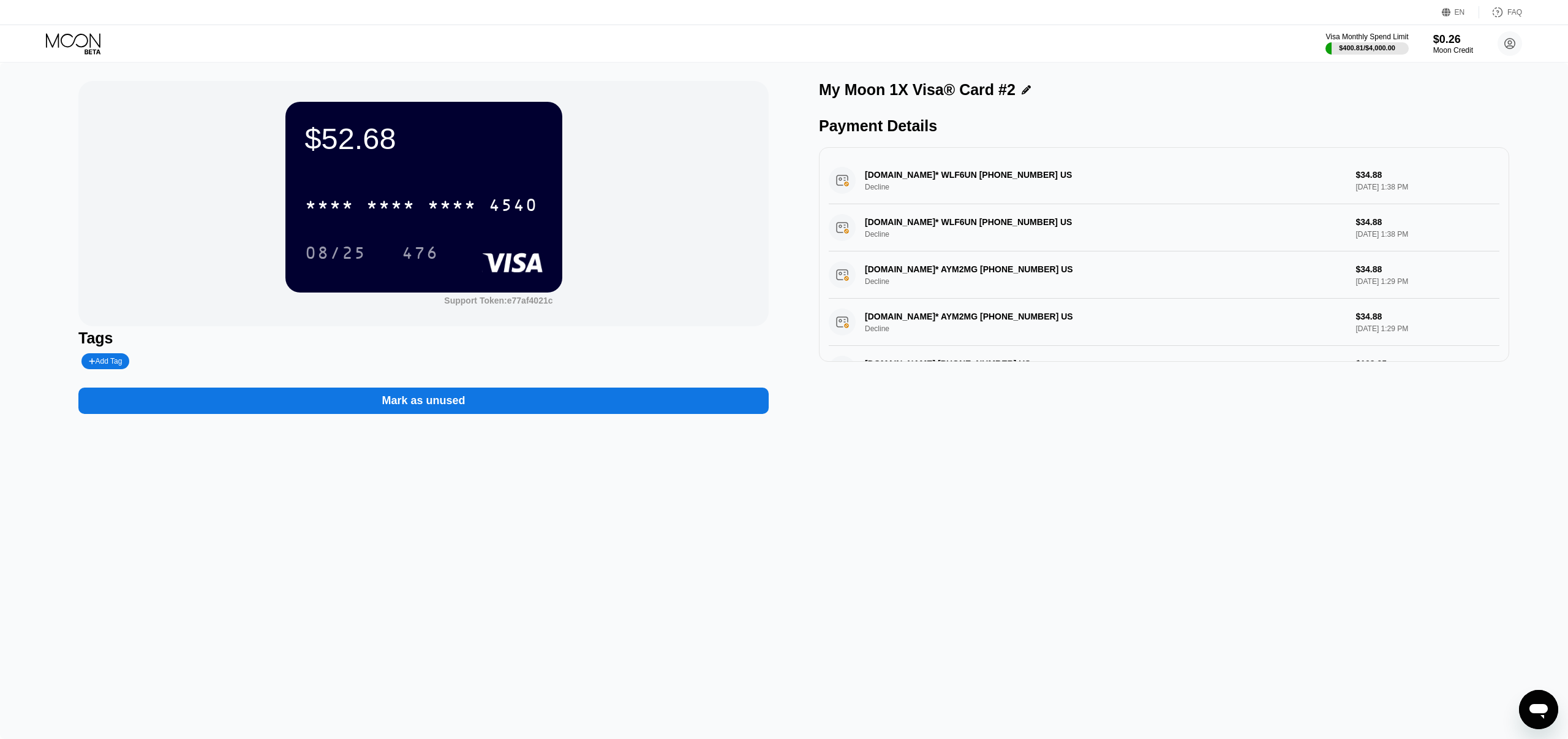
click at [422, 399] on div "Mark as unused" at bounding box center [423, 400] width 83 height 14
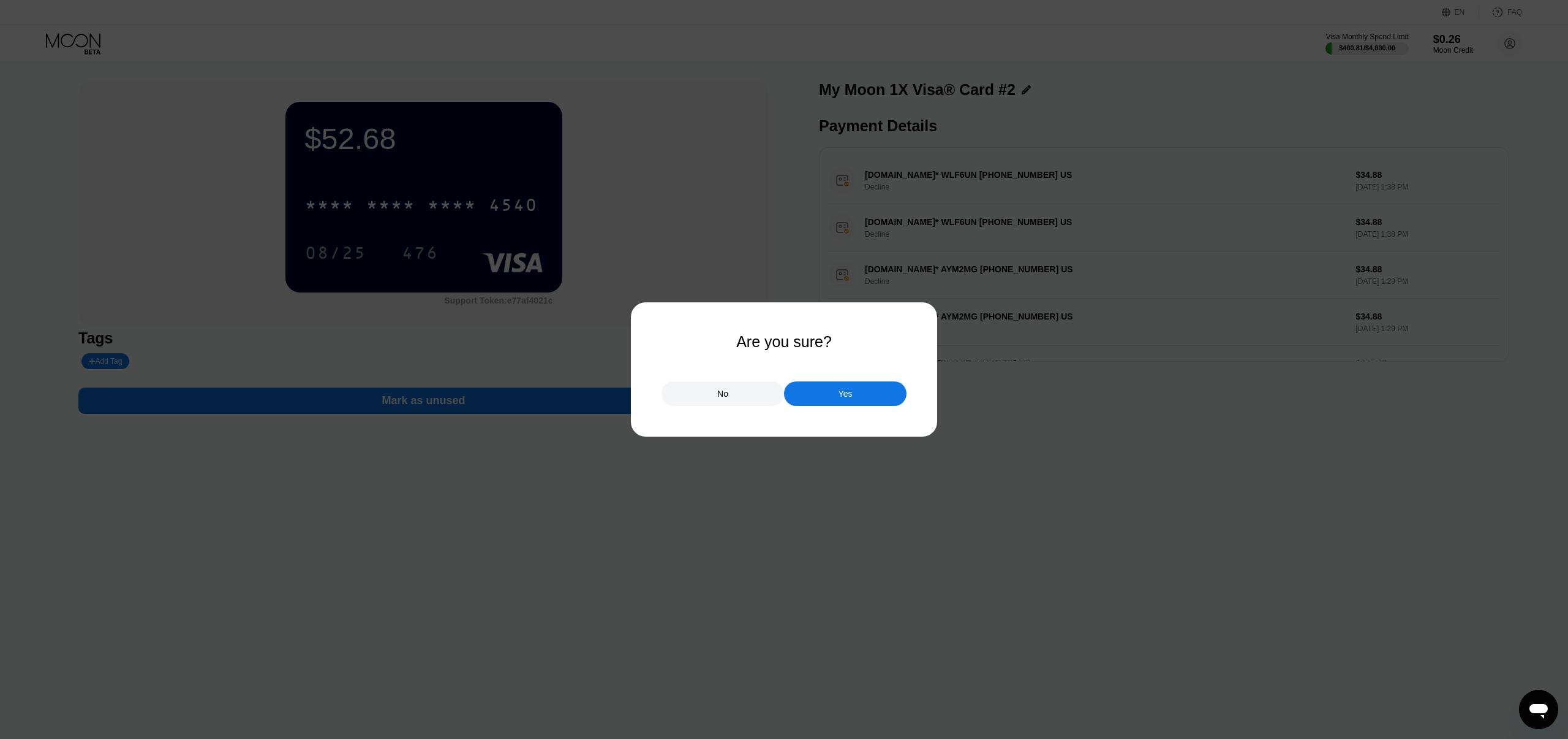
click at [855, 408] on div at bounding box center [784, 369] width 1568 height 739
click at [845, 384] on div "Yes" at bounding box center [845, 393] width 122 height 24
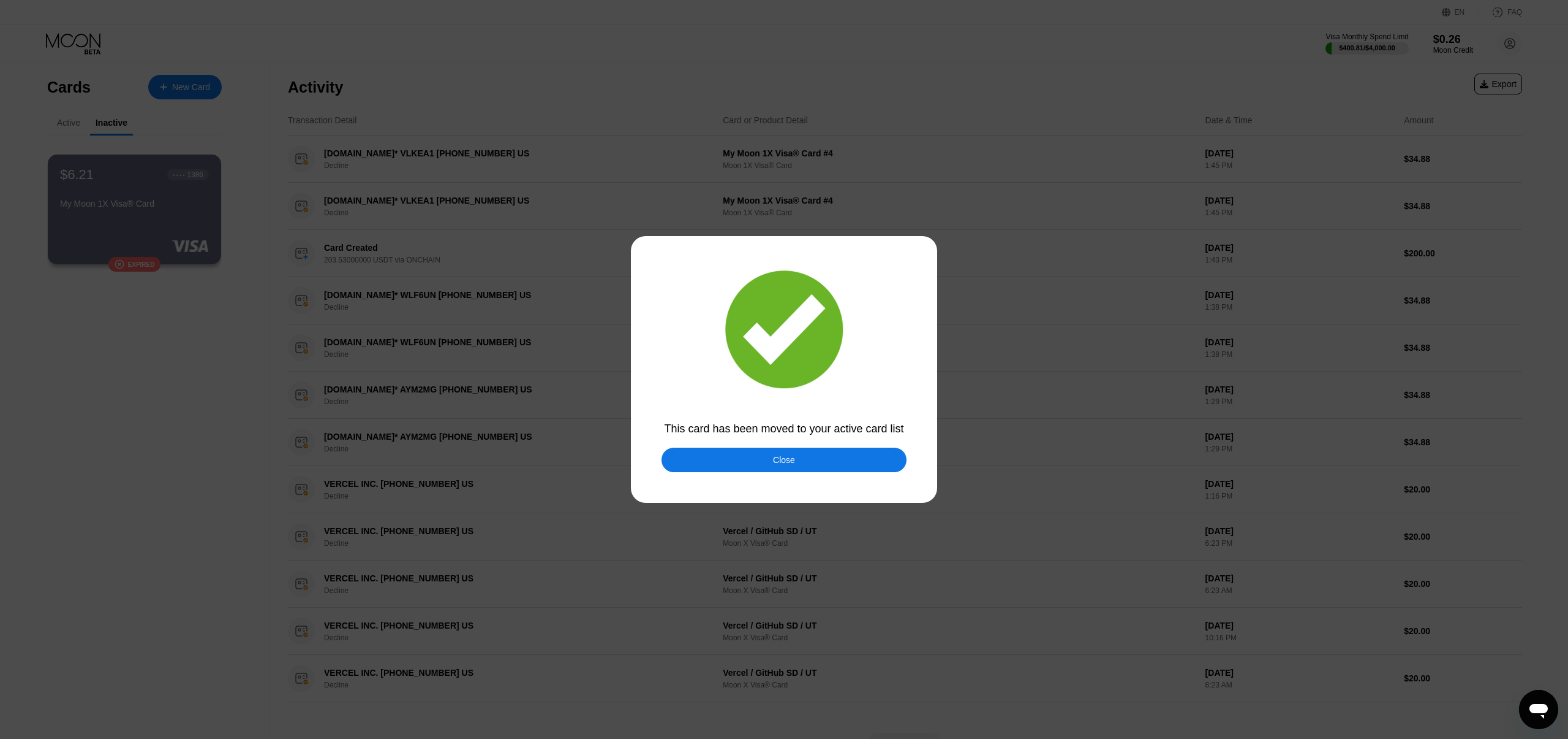
click at [722, 449] on div "Close" at bounding box center [784, 459] width 245 height 24
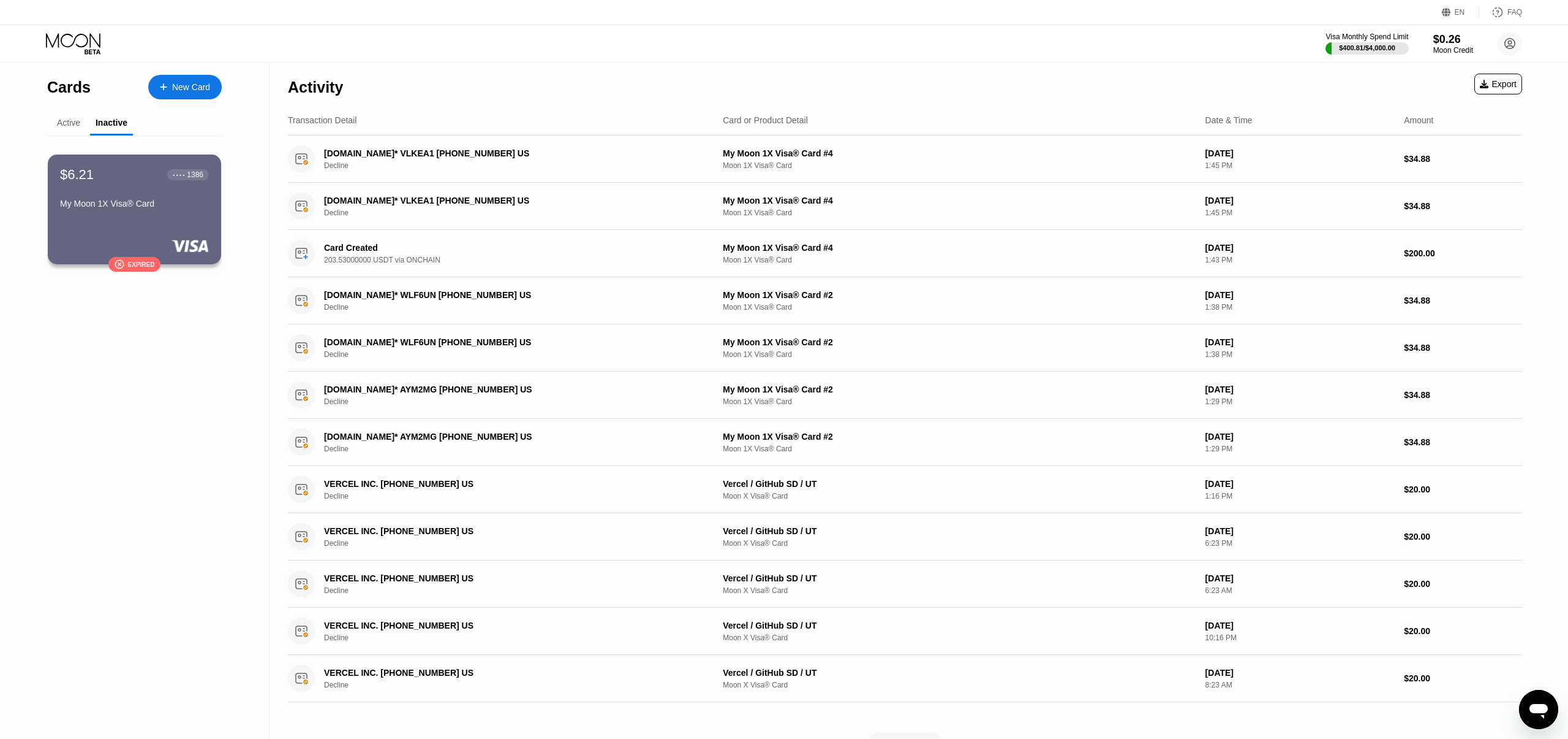
click at [66, 116] on div "Active" at bounding box center [69, 123] width 43 height 24
click at [67, 119] on div "Active" at bounding box center [68, 122] width 23 height 10
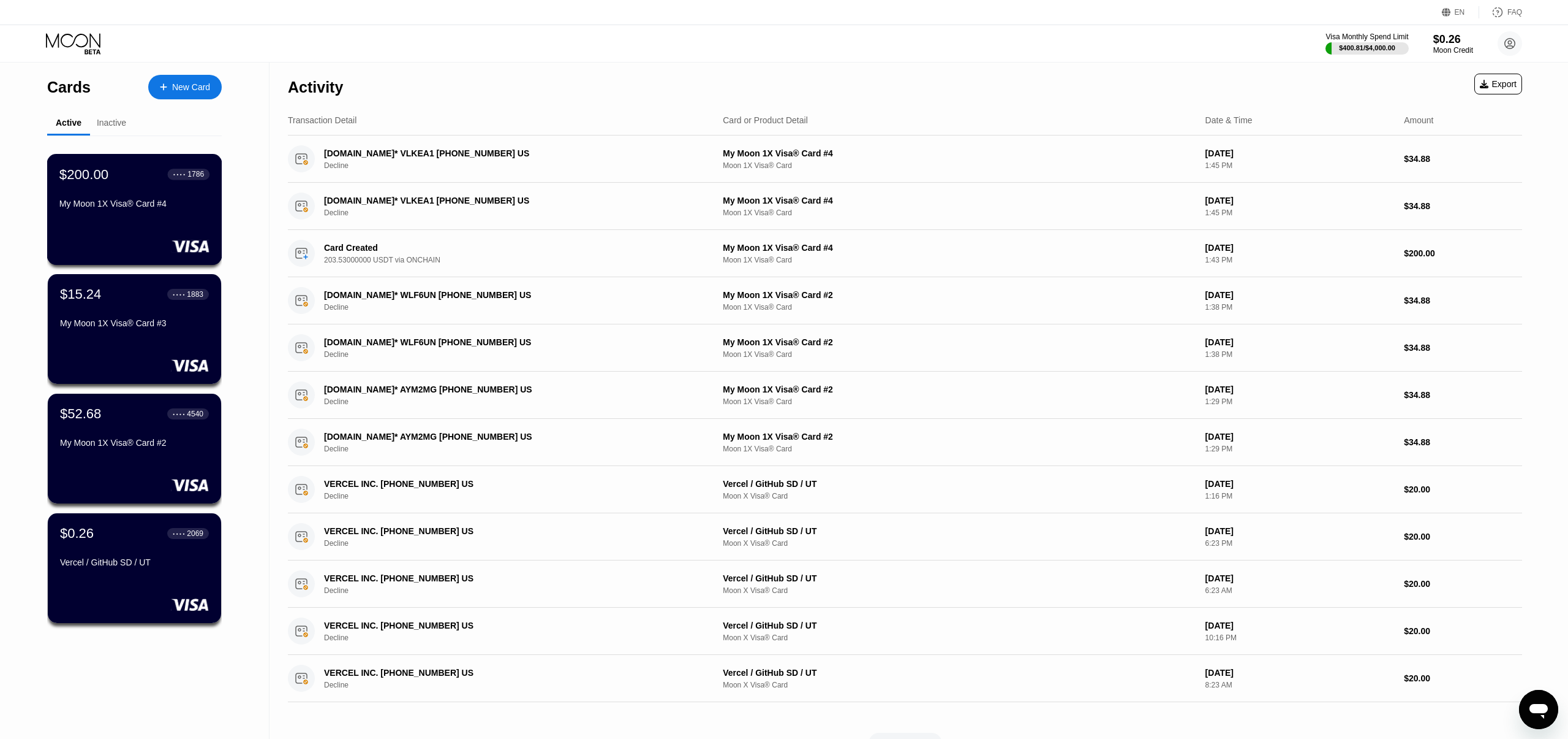
click at [159, 199] on div "My Moon 1X Visa® Card #4" at bounding box center [134, 203] width 150 height 10
